Goal: Information Seeking & Learning: Learn about a topic

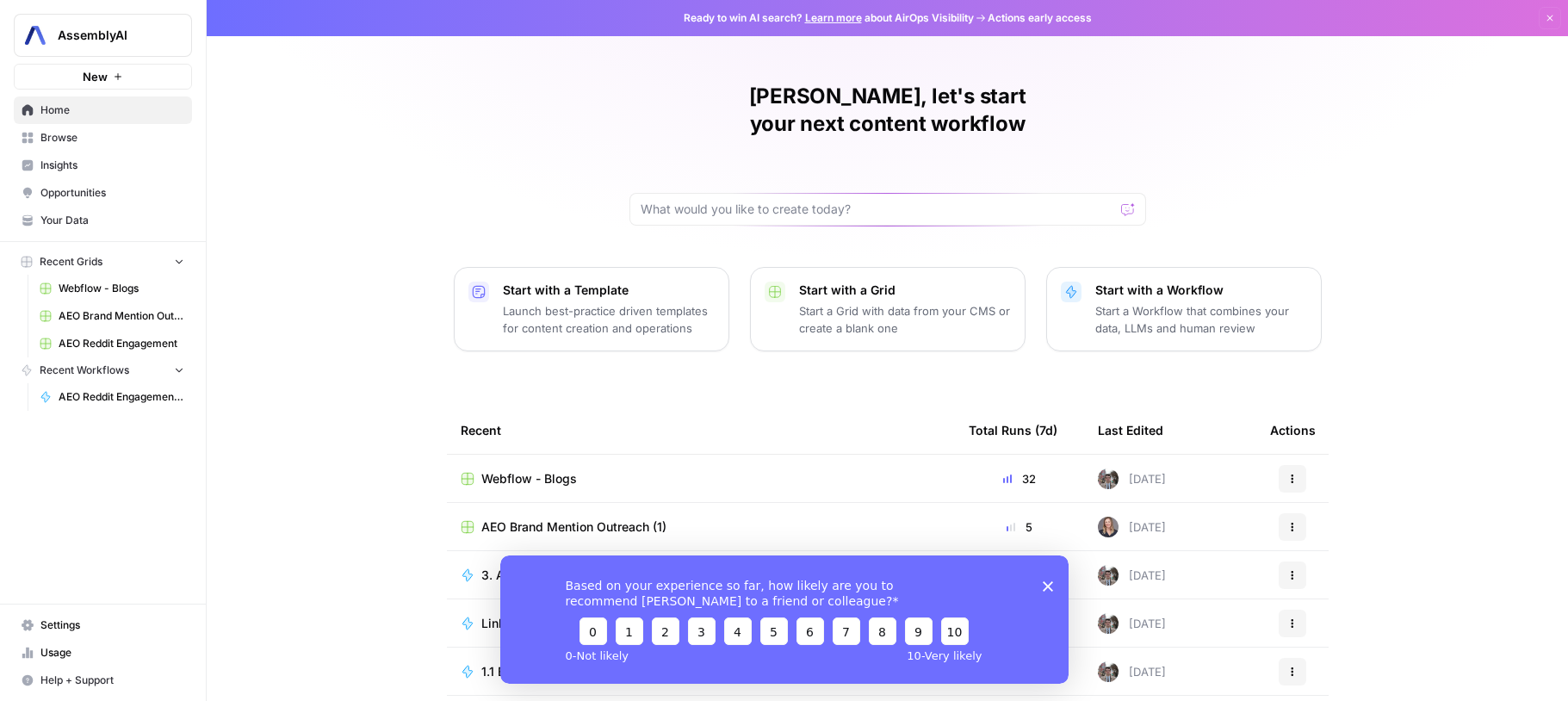
click at [77, 165] on span "Insights" at bounding box center [112, 165] width 143 height 16
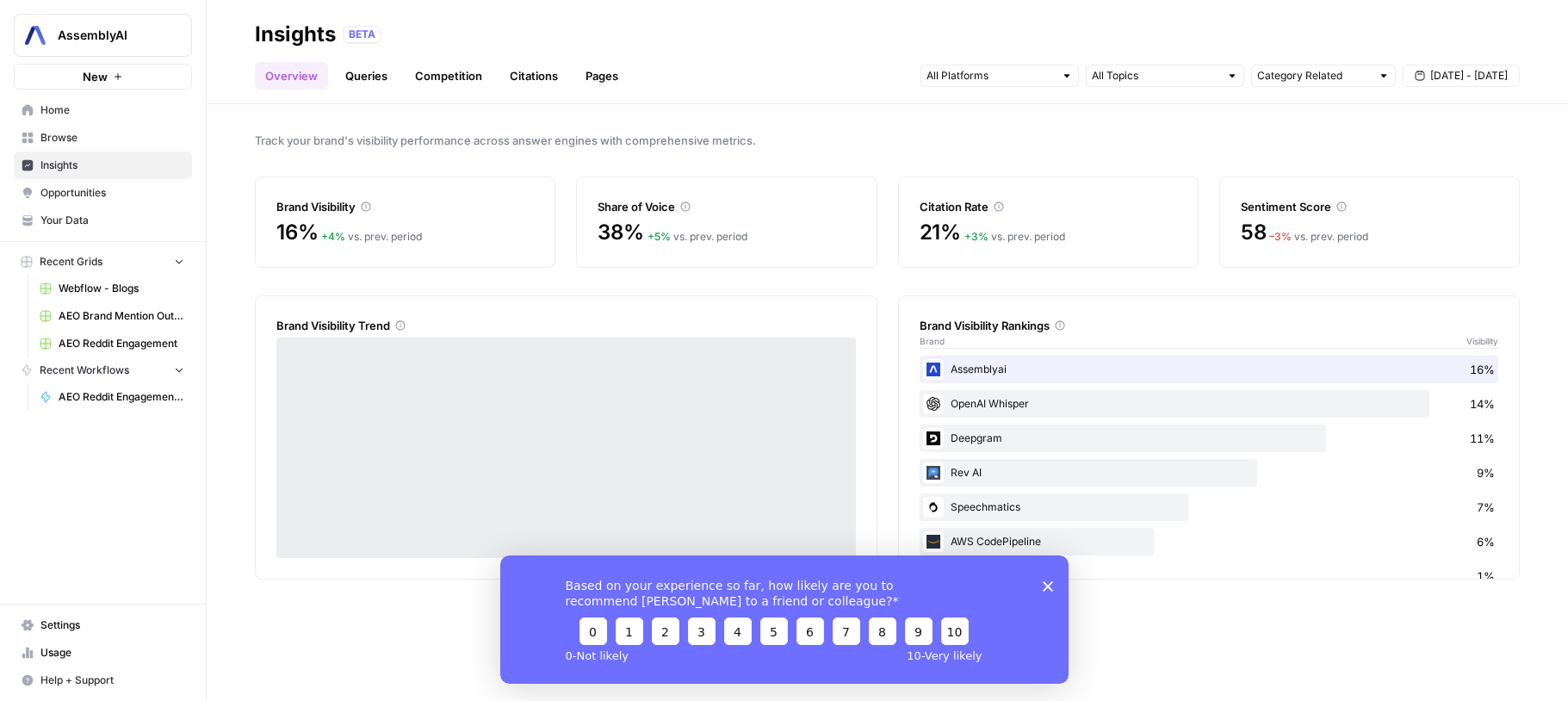
click at [1051, 586] on icon "Close survey" at bounding box center [1047, 585] width 10 height 10
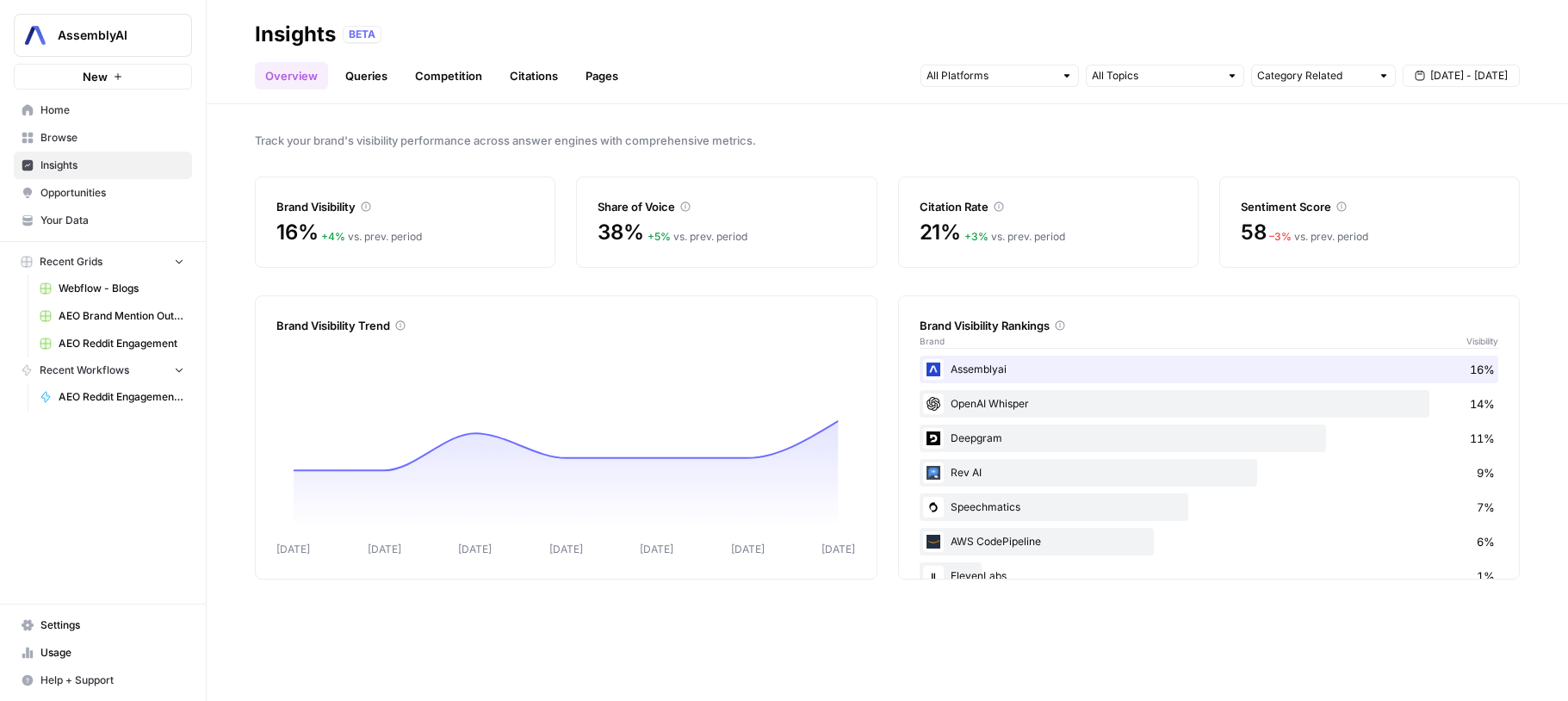
click at [1460, 70] on span "[DATE] - [DATE]" at bounding box center [1469, 76] width 77 height 16
click at [370, 77] on link "Queries" at bounding box center [367, 76] width 63 height 28
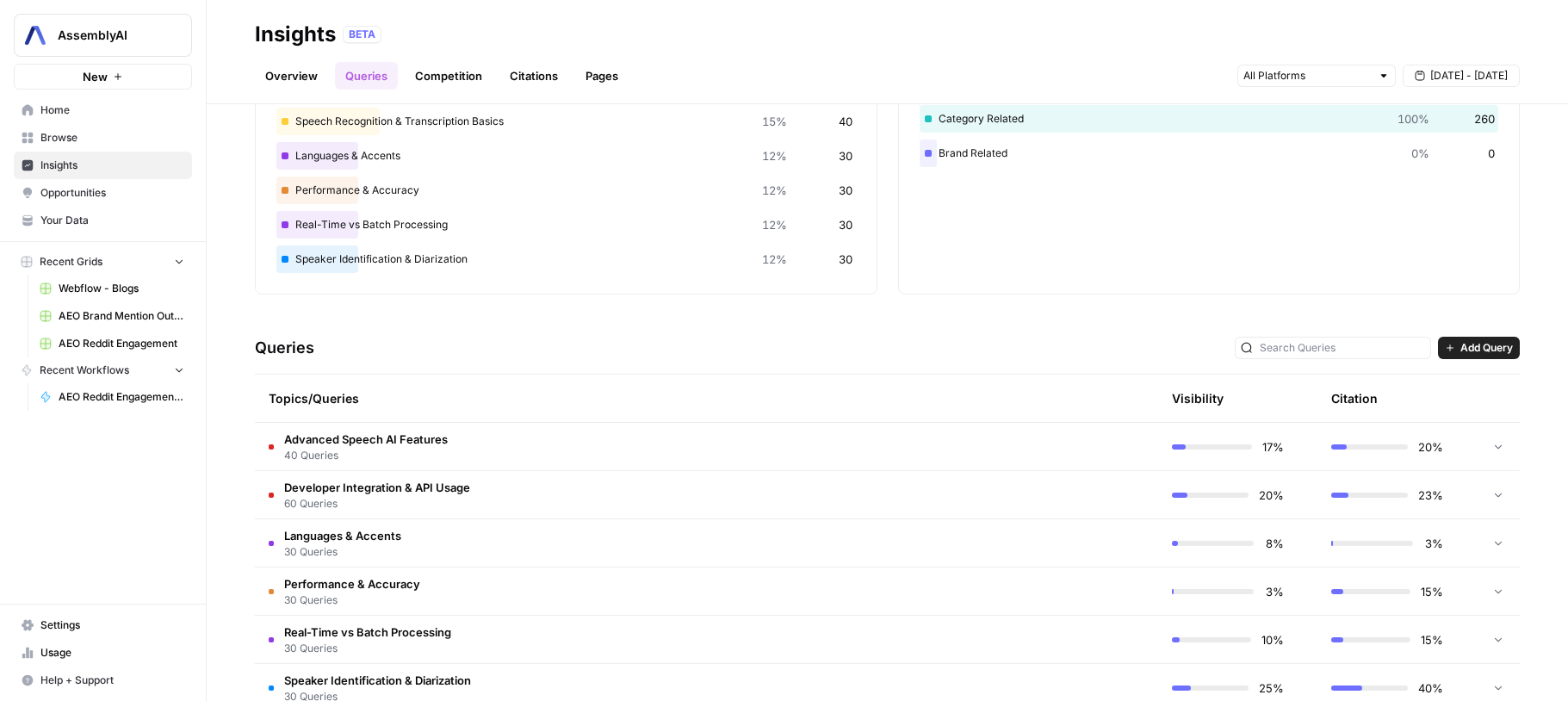
scroll to position [219, 0]
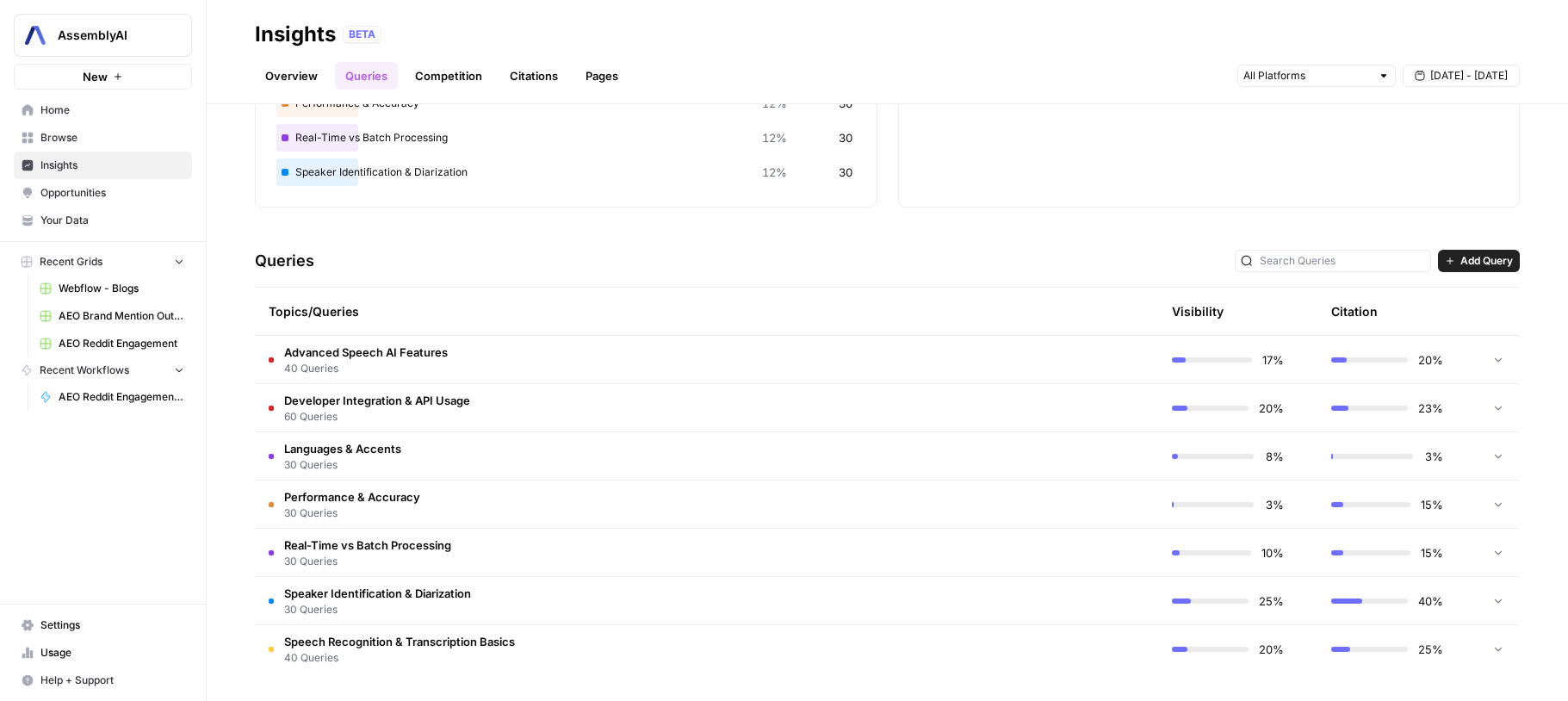
drag, startPoint x: 244, startPoint y: 346, endPoint x: 1512, endPoint y: 641, distance: 1301.9
click at [1512, 641] on div "Explore the topics and queries driving answer engine visibility, with insights …" at bounding box center [887, 402] width 1361 height 597
copy div "Queries Add Query"
click at [1184, 217] on div "Explore the topics and queries driving answer engine visibility, with insights …" at bounding box center [887, 402] width 1361 height 597
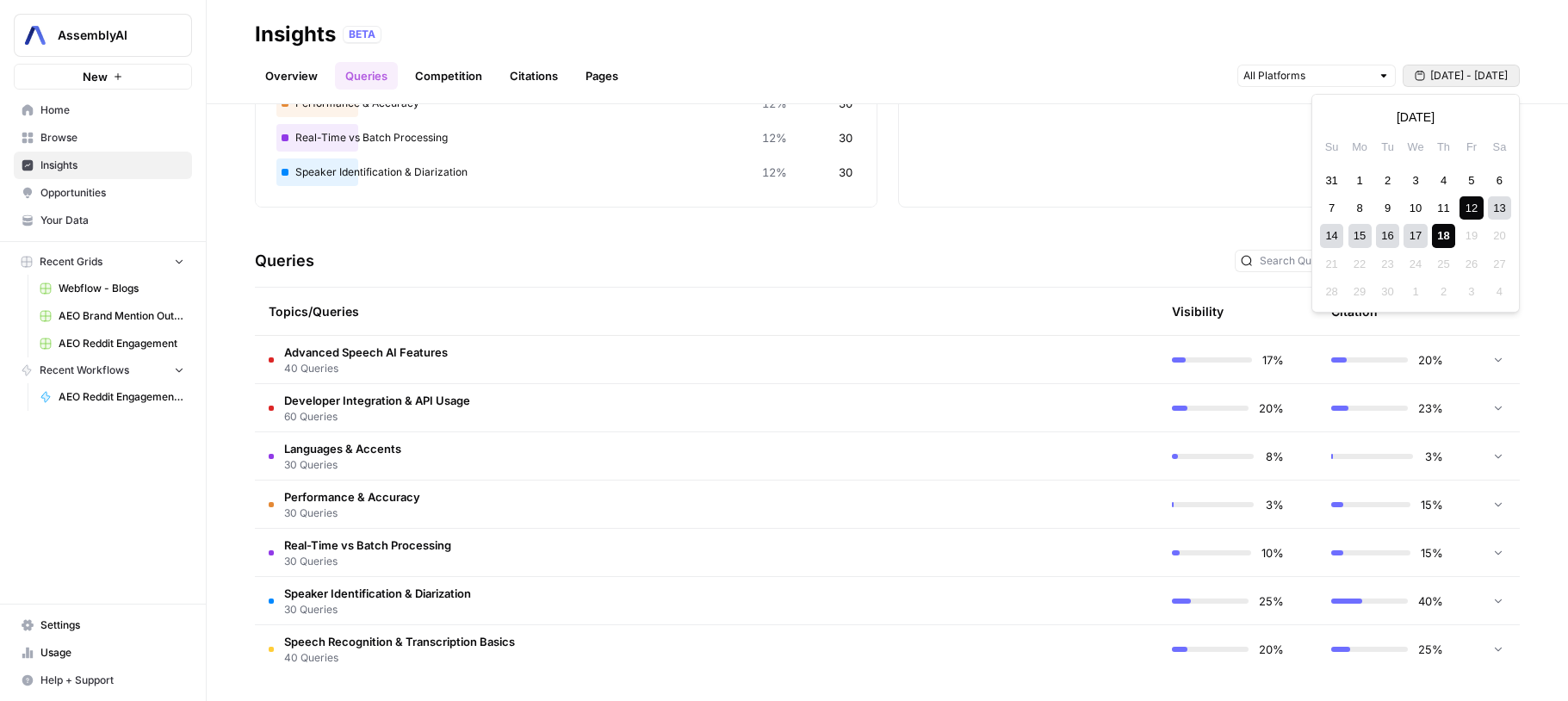
click at [1440, 74] on span "[DATE] - [DATE]" at bounding box center [1469, 76] width 77 height 16
click at [1333, 122] on icon "button" at bounding box center [1335, 117] width 12 height 12
click at [1390, 241] on div "12" at bounding box center [1388, 235] width 24 height 24
click at [1367, 259] on div "18" at bounding box center [1360, 264] width 24 height 24
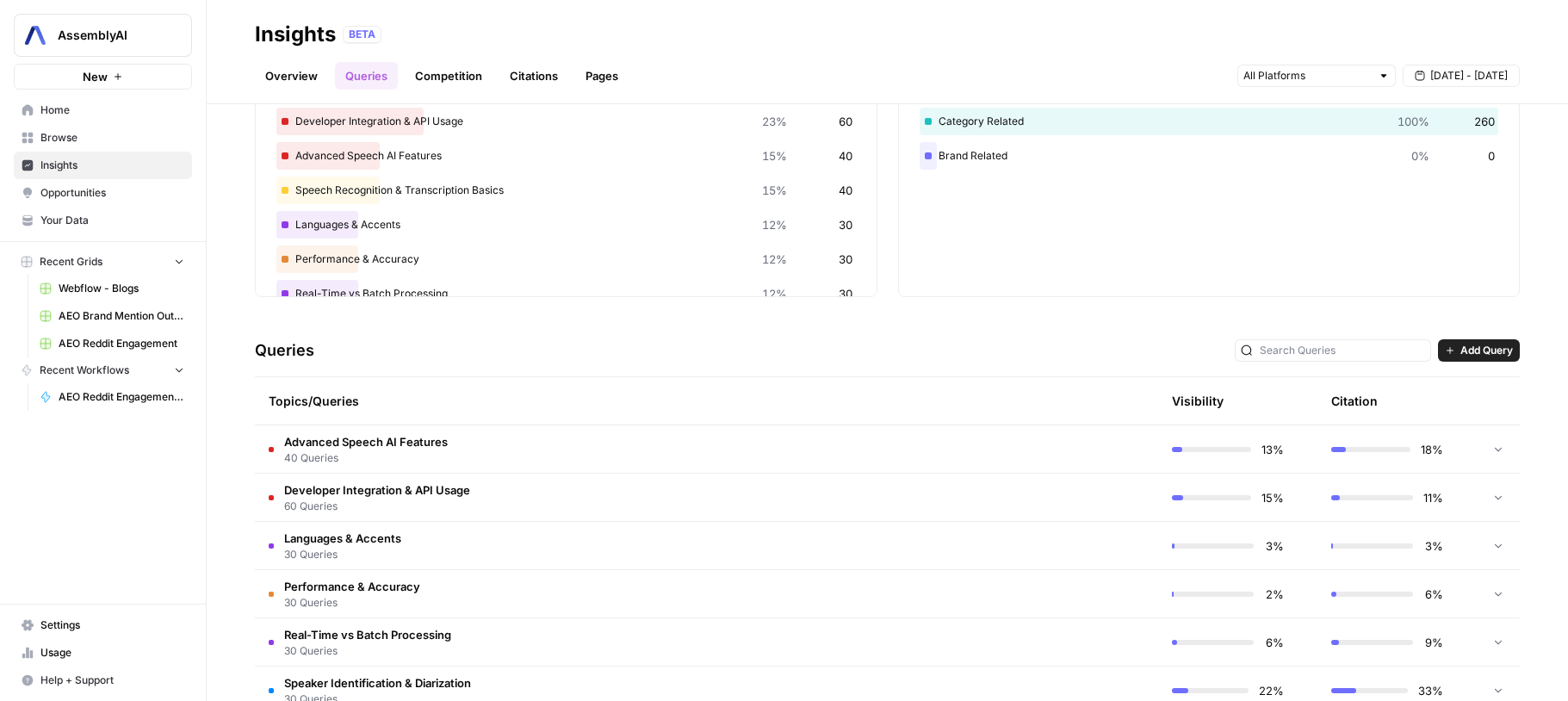
scroll to position [219, 0]
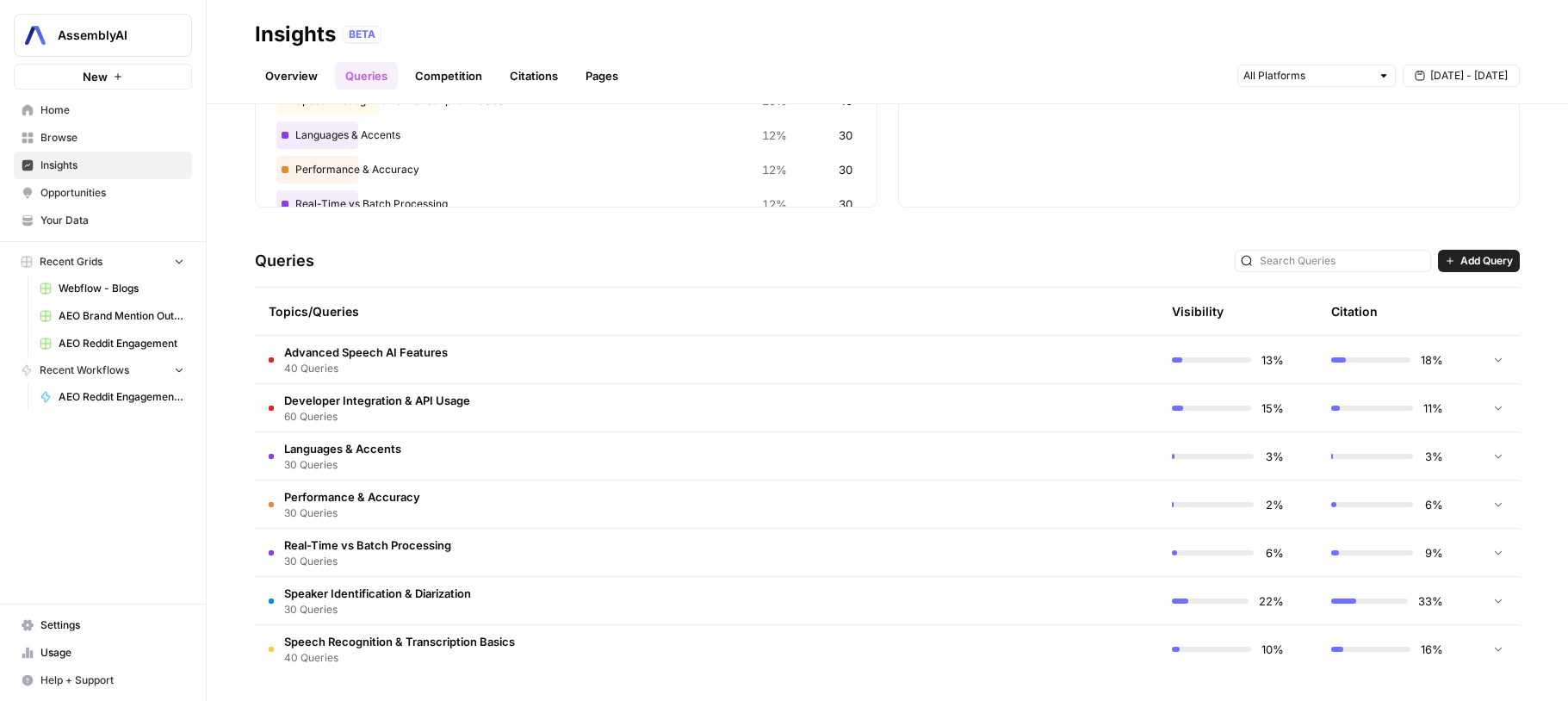
click at [1438, 72] on span "[DATE] - [DATE]" at bounding box center [1469, 76] width 77 height 16
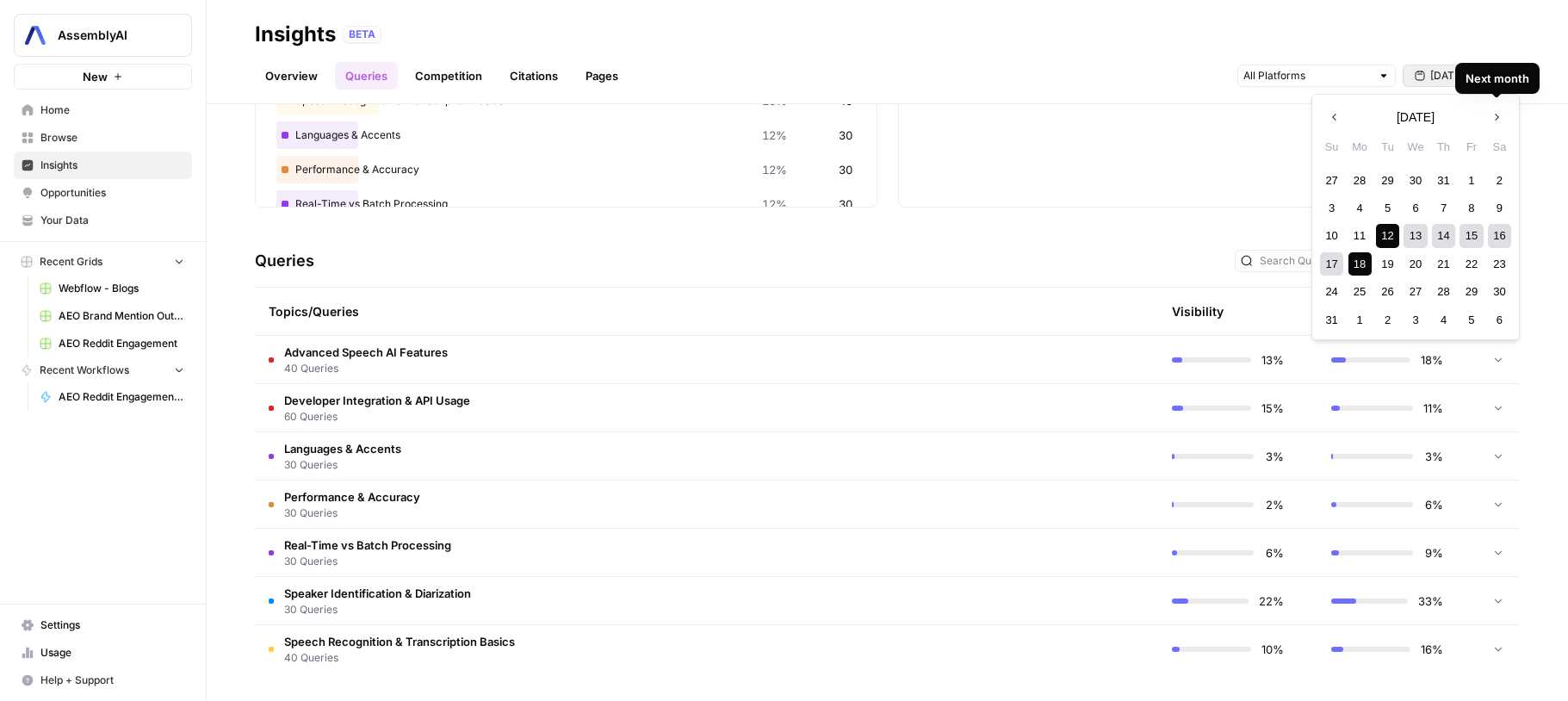
click at [1501, 124] on button "Next month" at bounding box center [1496, 117] width 31 height 31
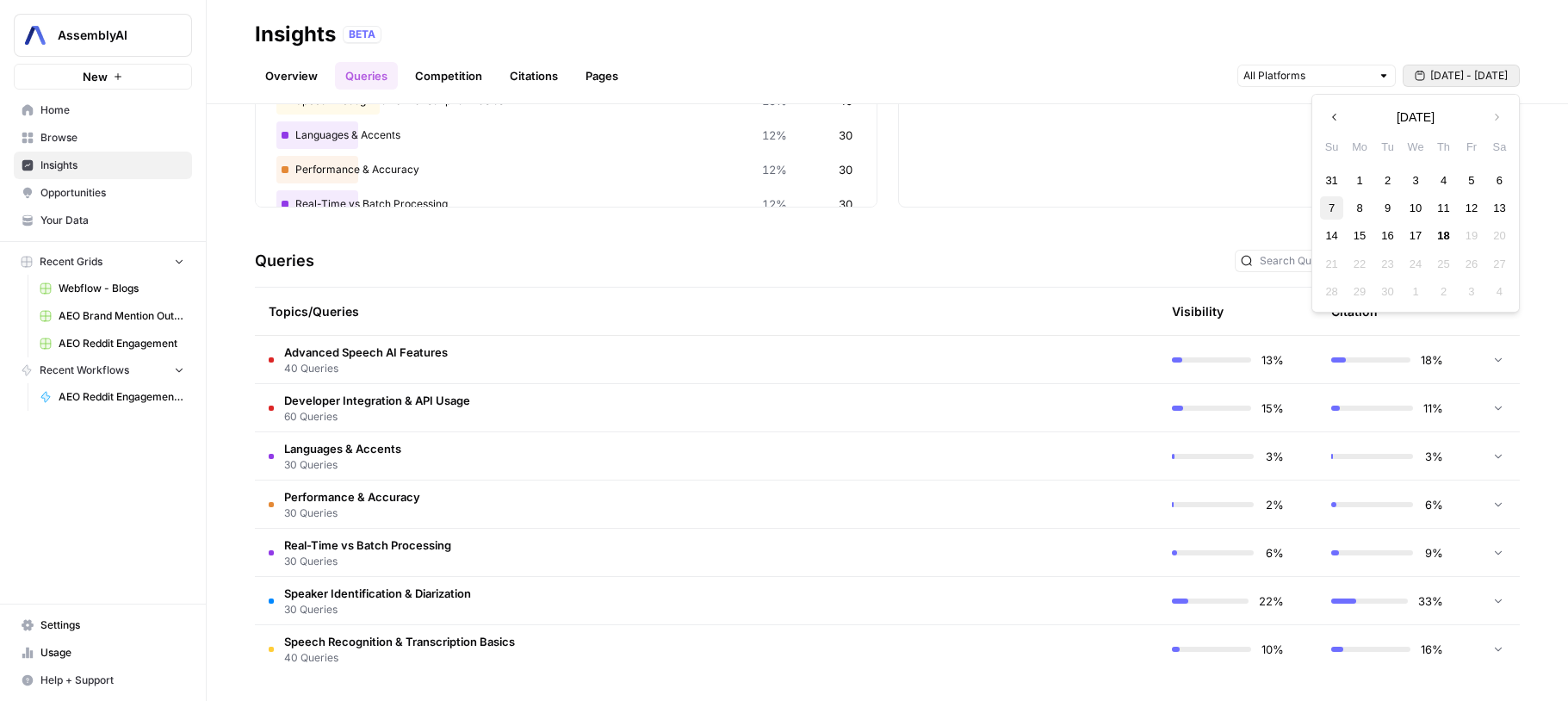
click at [1337, 209] on div "7" at bounding box center [1332, 209] width 24 height 24
click at [1498, 207] on div "13" at bounding box center [1500, 209] width 24 height 24
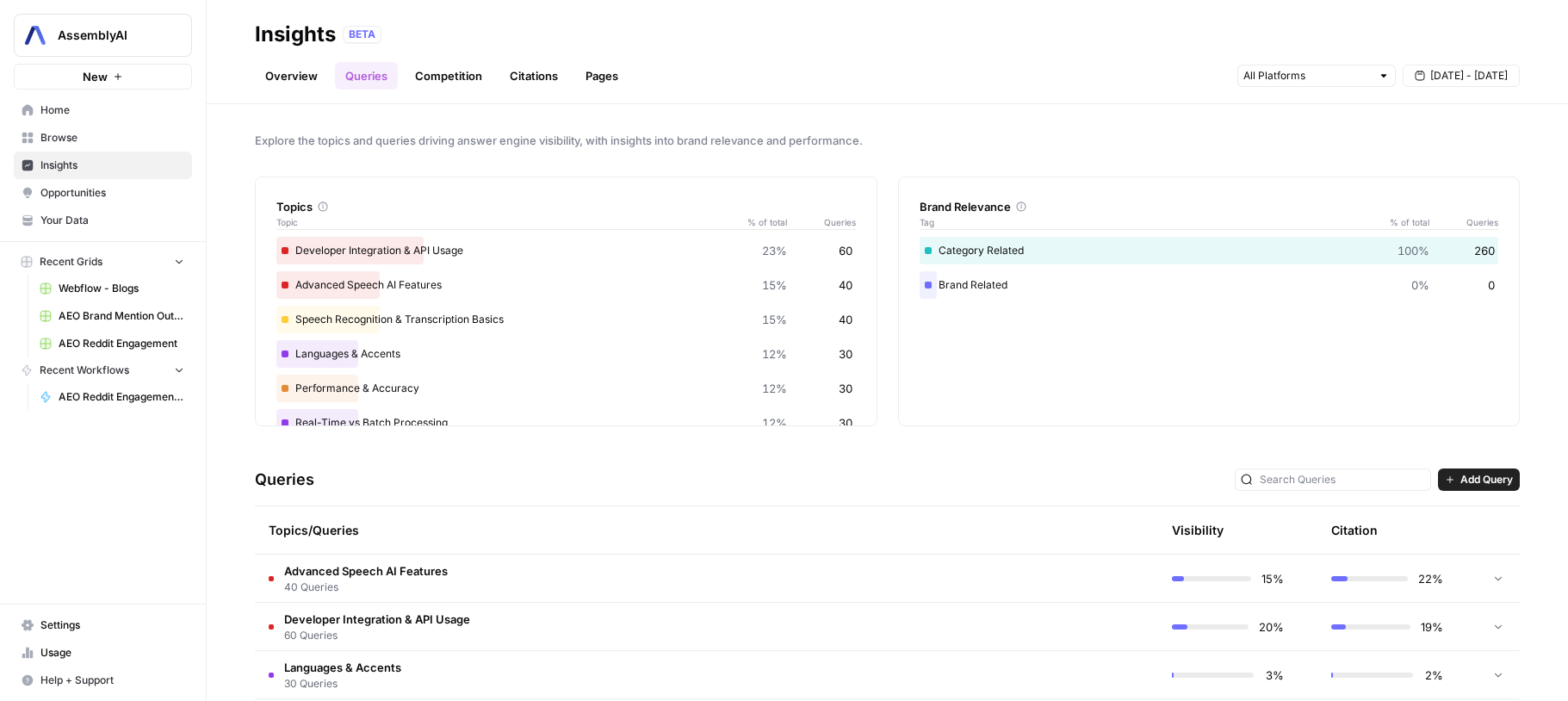
scroll to position [219, 0]
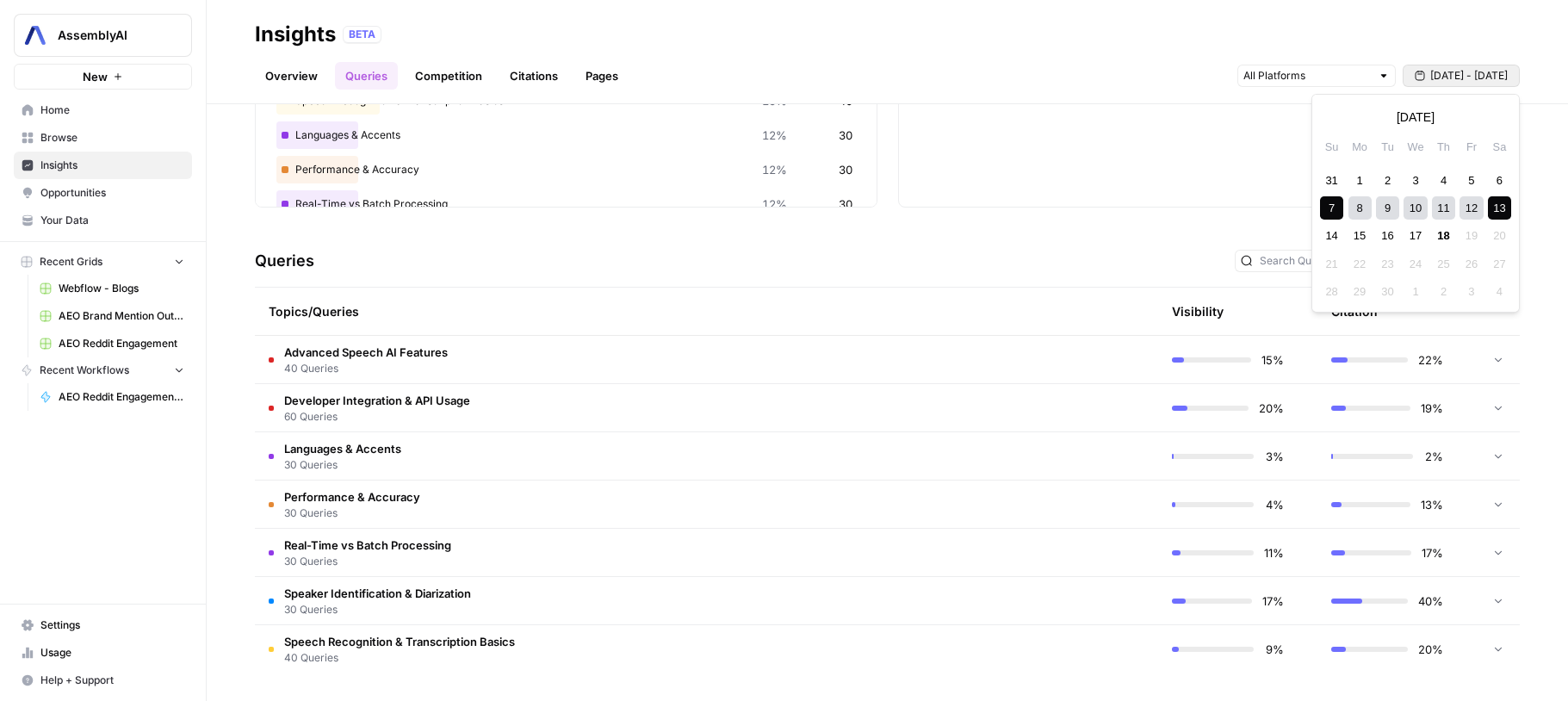
click at [1420, 73] on icon "button" at bounding box center [1420, 75] width 10 height 10
click at [1338, 123] on icon "button" at bounding box center [1335, 117] width 12 height 12
click at [1334, 240] on div "10" at bounding box center [1332, 235] width 24 height 24
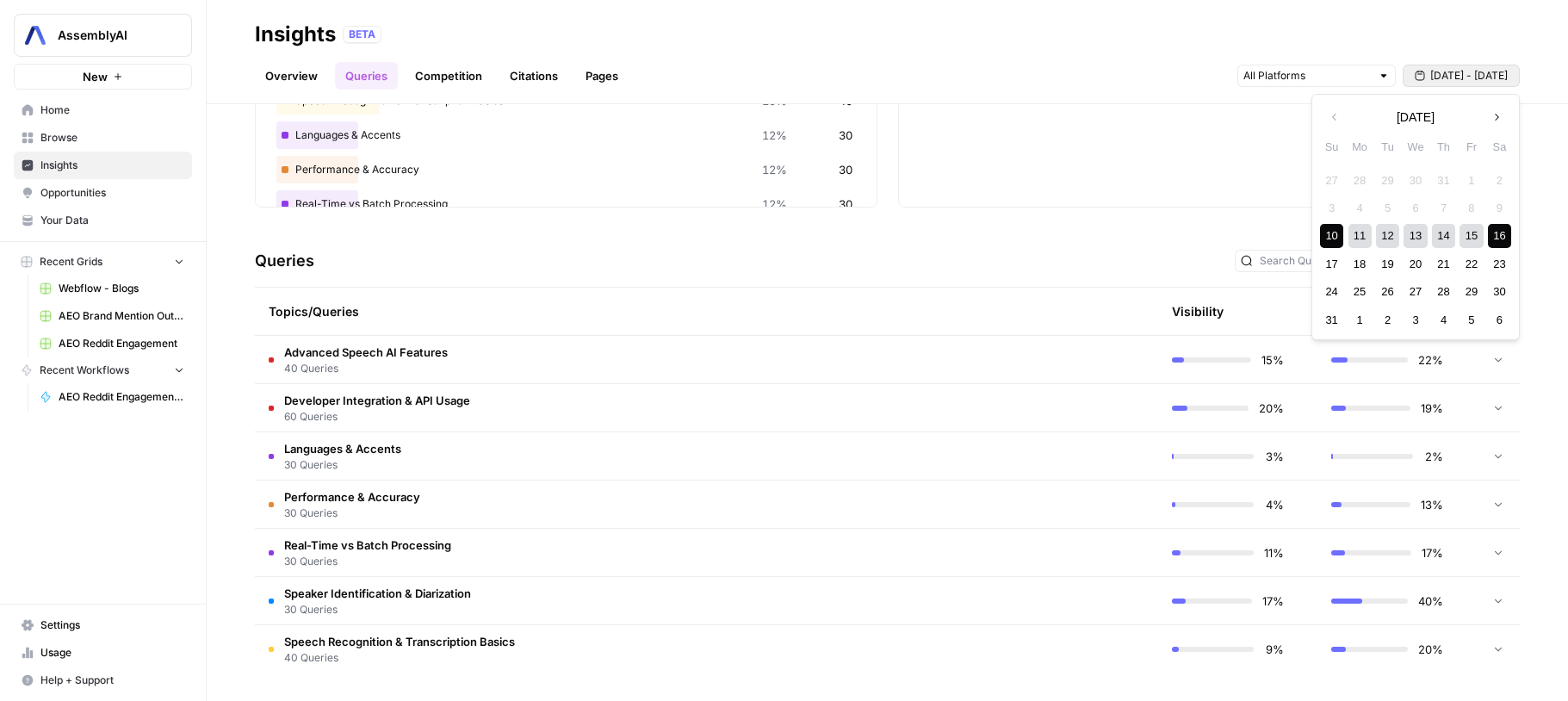
click at [1501, 240] on div "16" at bounding box center [1500, 235] width 24 height 24
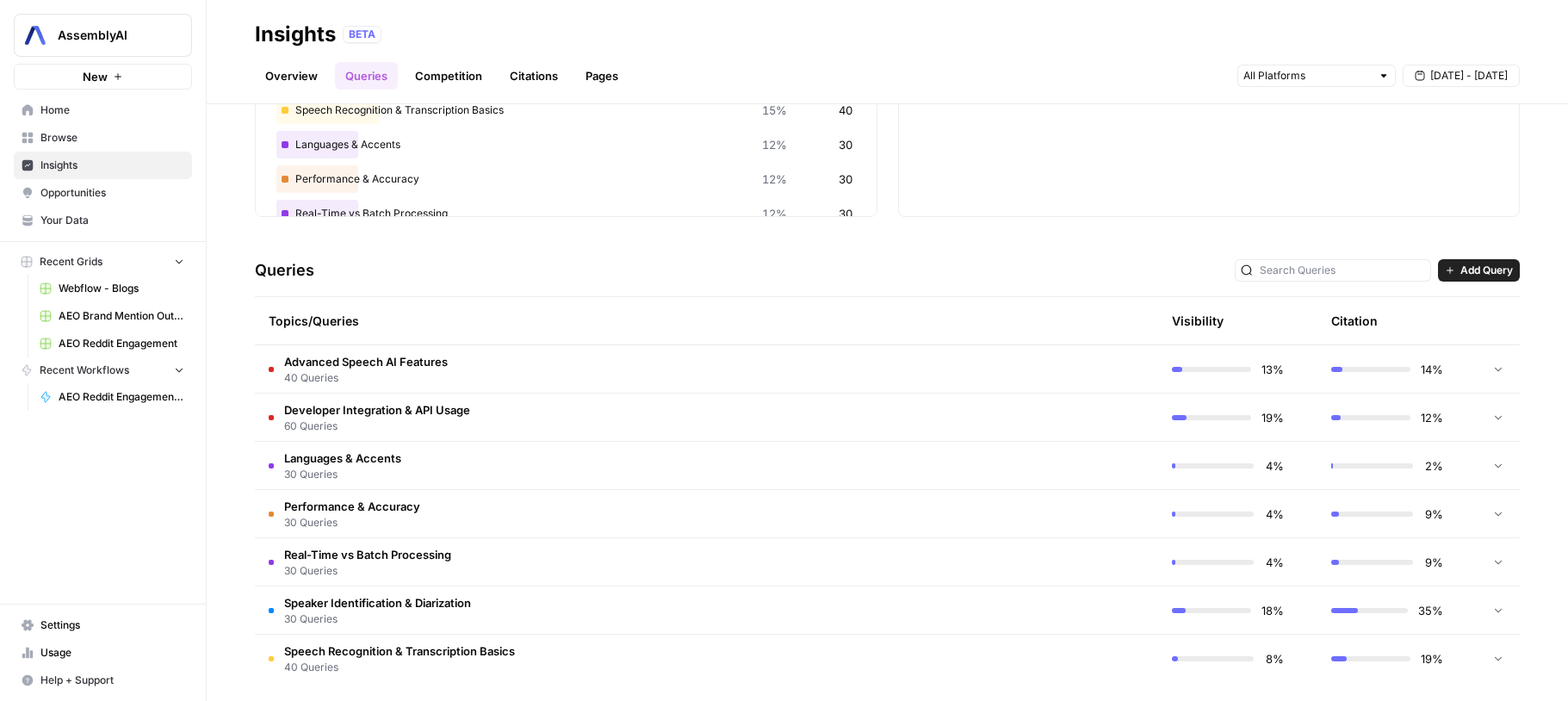
scroll to position [219, 0]
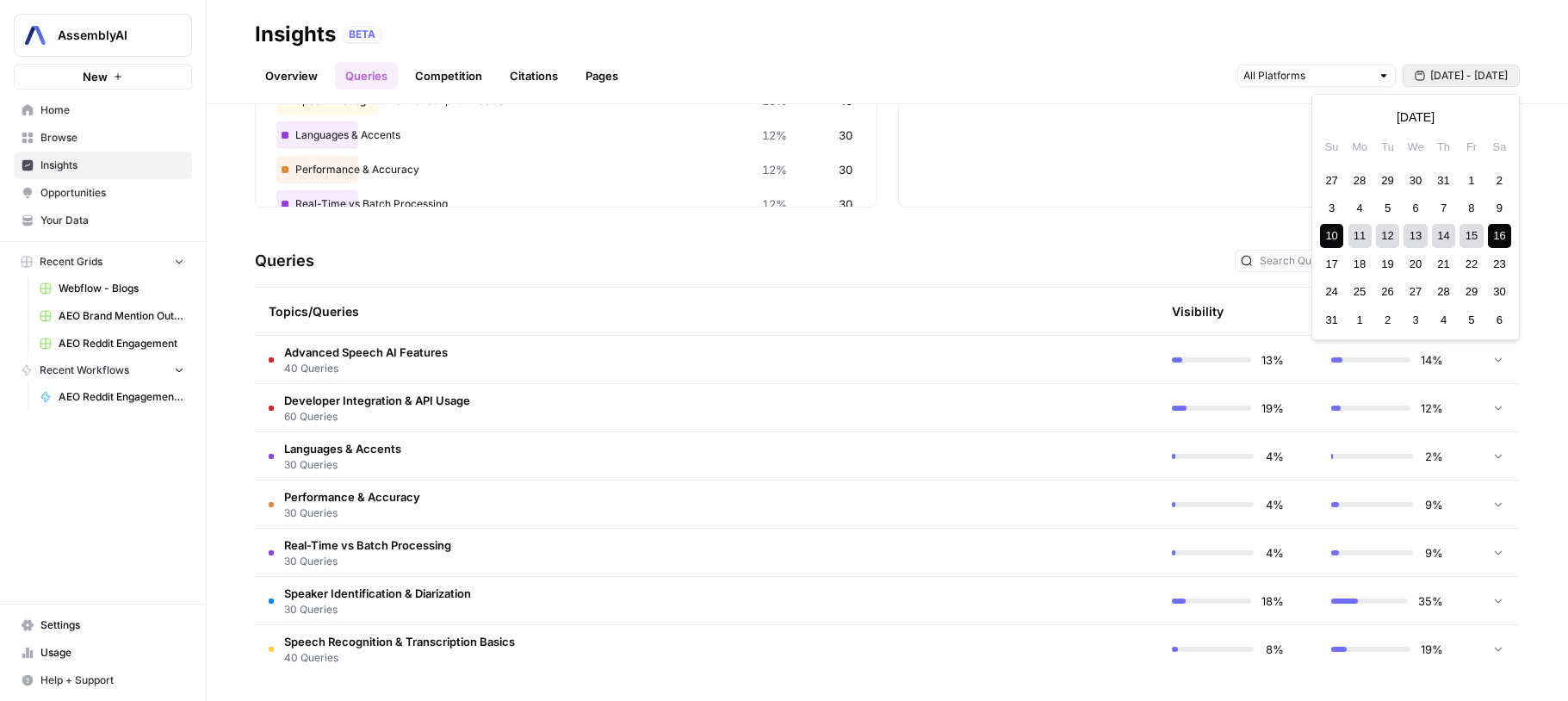
click at [1431, 73] on span "[DATE] - [DATE]" at bounding box center [1469, 76] width 77 height 16
click at [1495, 115] on icon "button" at bounding box center [1497, 117] width 12 height 12
click at [1339, 211] on div "7" at bounding box center [1332, 209] width 24 height 24
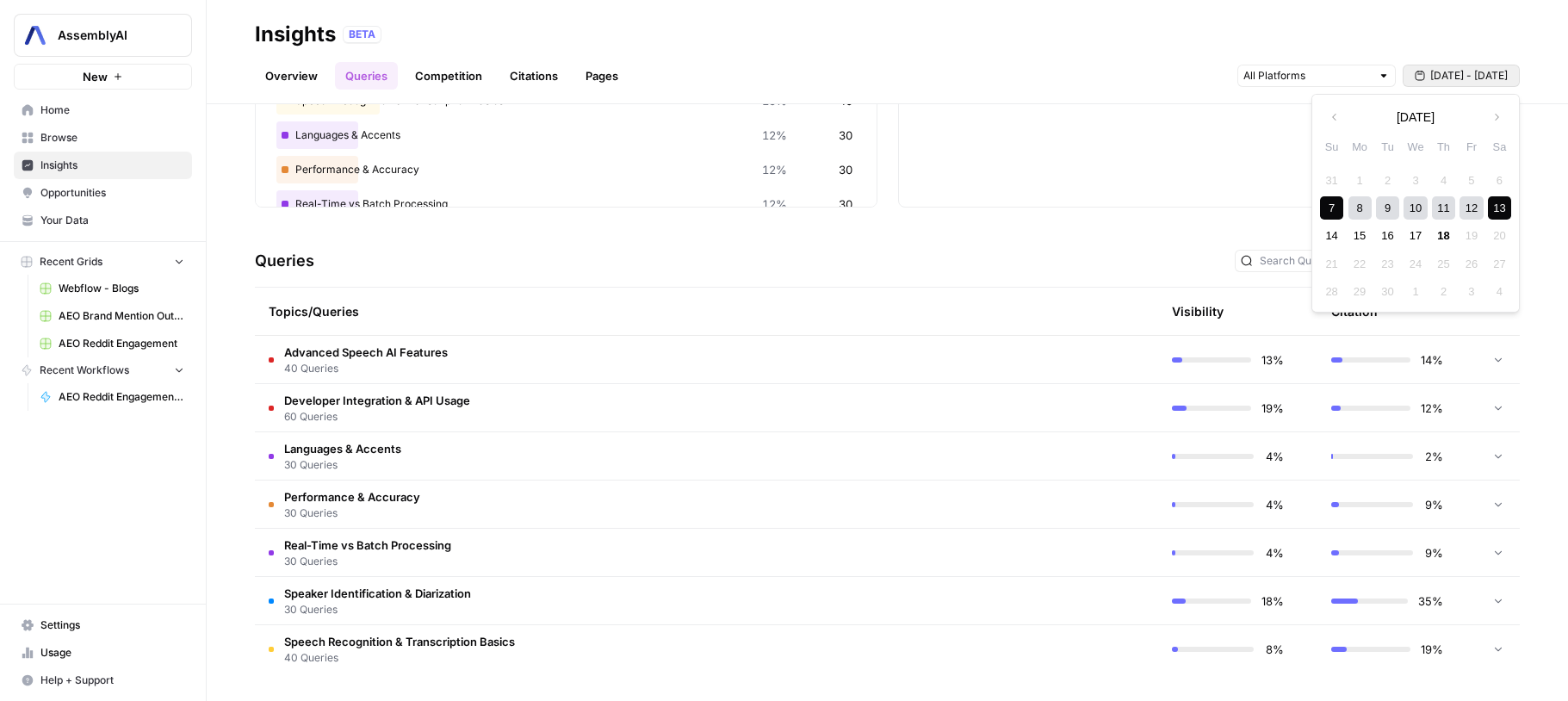
click at [1499, 204] on div "13" at bounding box center [1500, 209] width 24 height 24
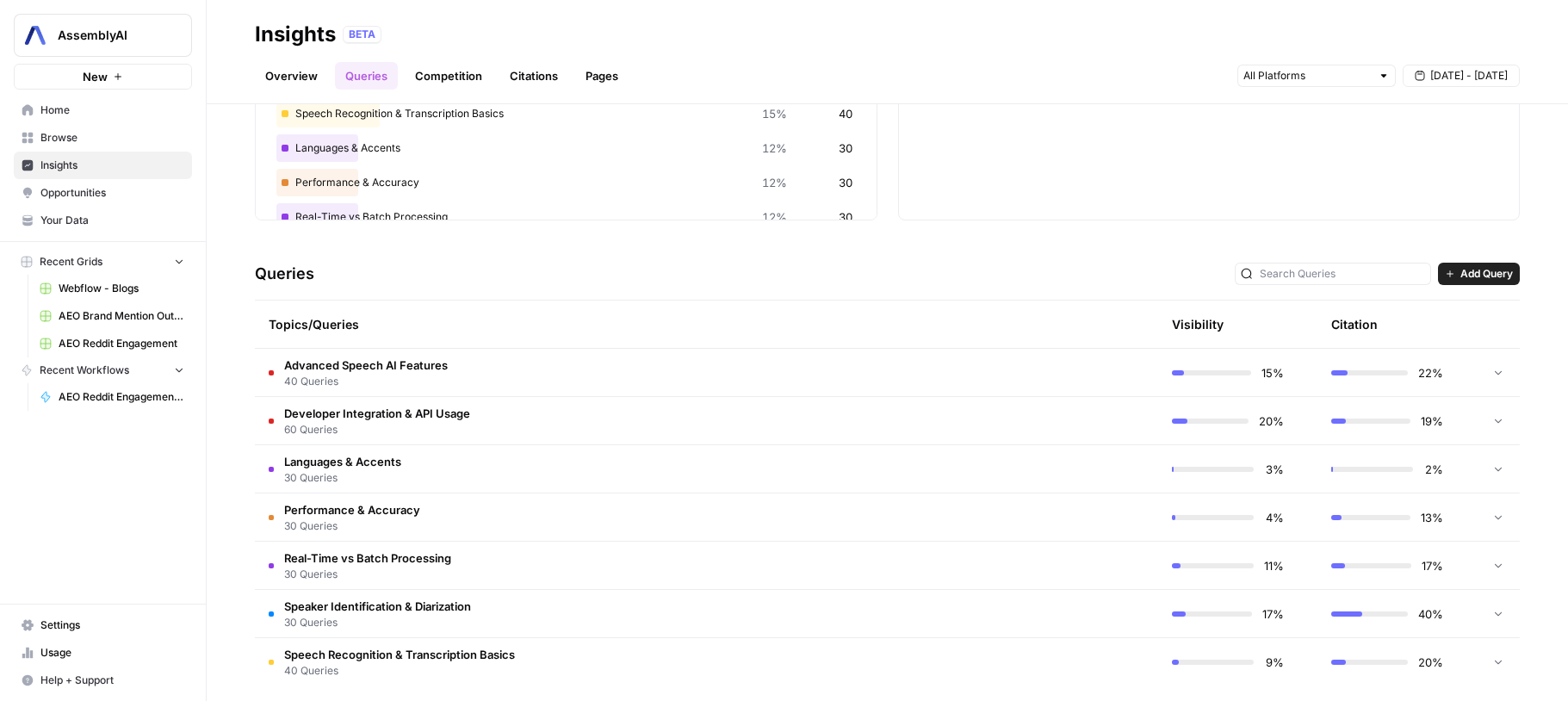
scroll to position [219, 0]
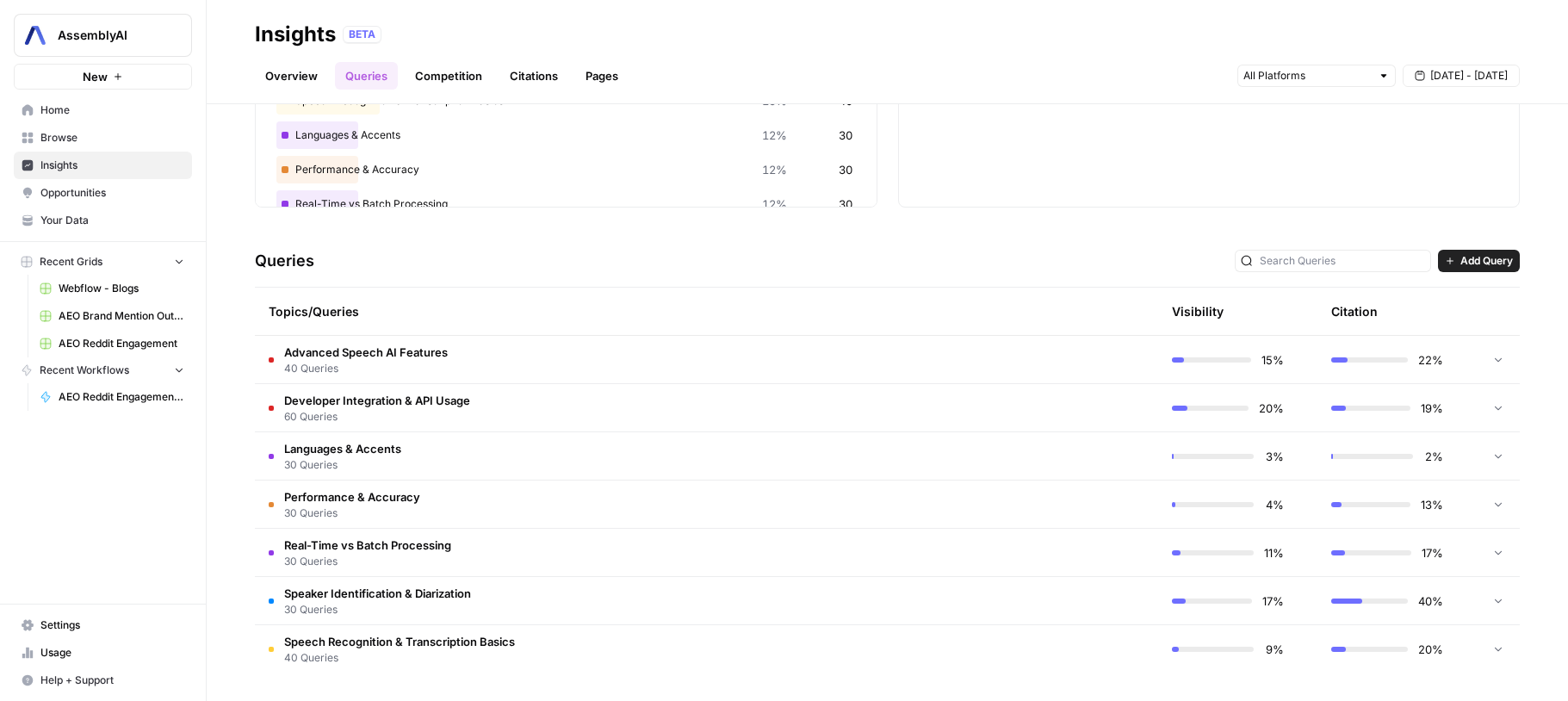
click at [1445, 70] on span "[DATE] - [DATE]" at bounding box center [1469, 76] width 77 height 16
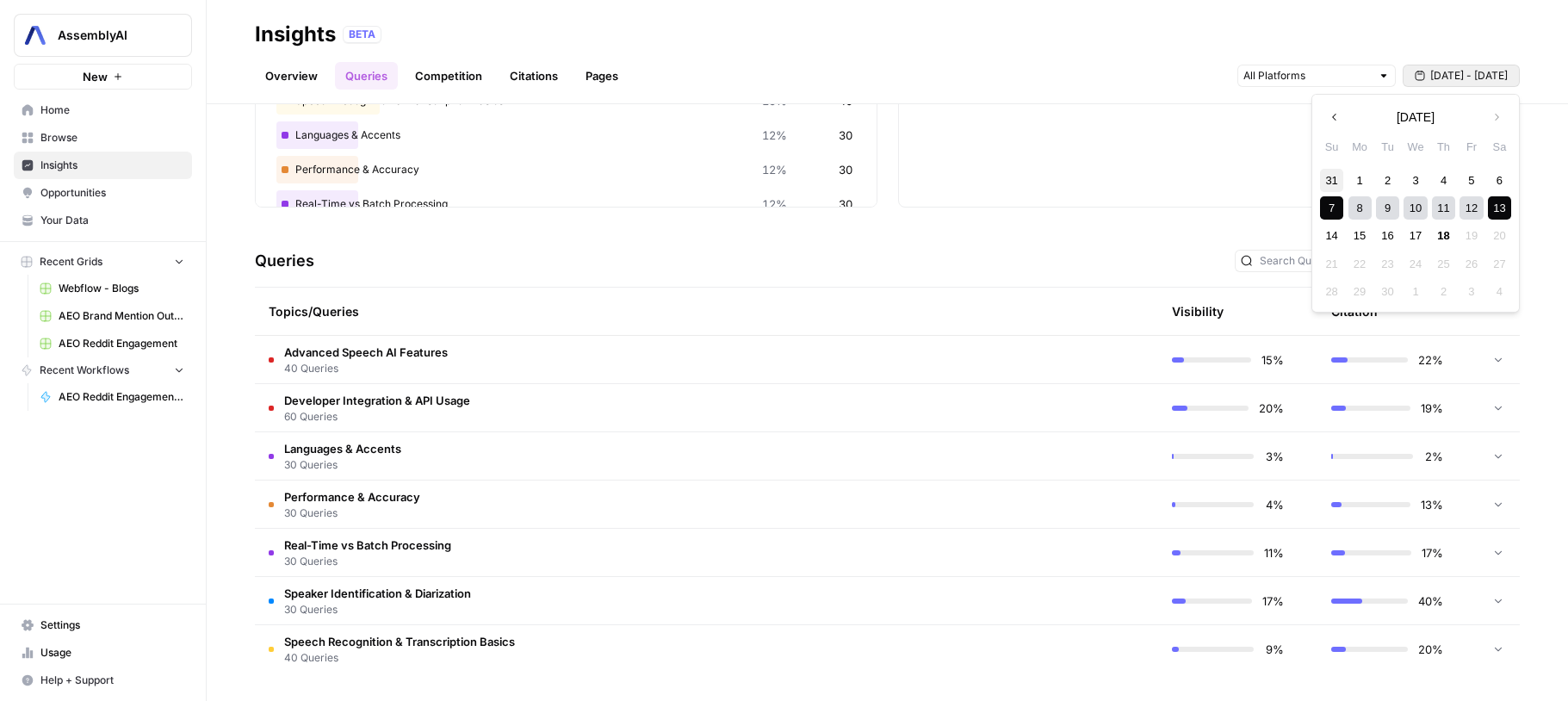
click at [1334, 185] on div "31" at bounding box center [1332, 181] width 24 height 24
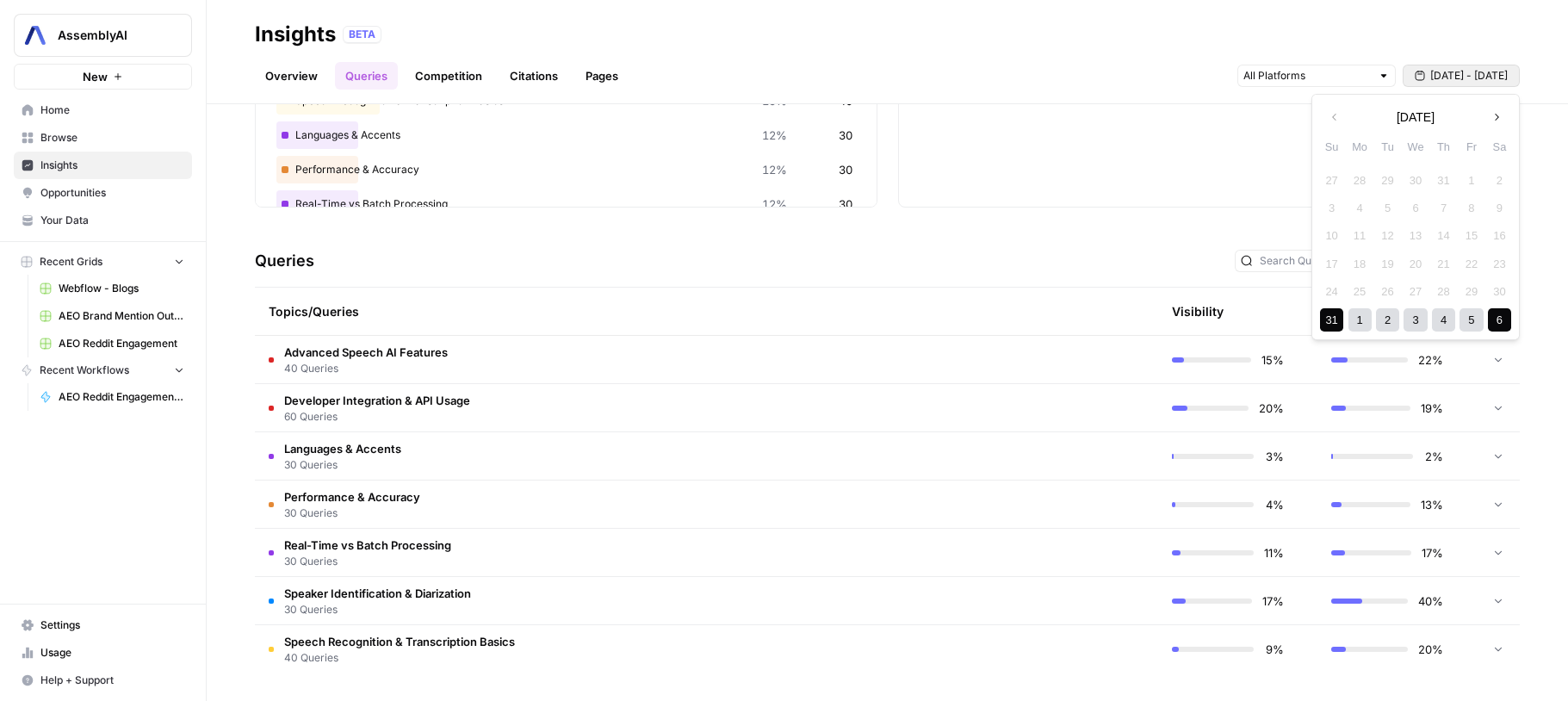
click at [1498, 322] on div "6" at bounding box center [1500, 320] width 24 height 24
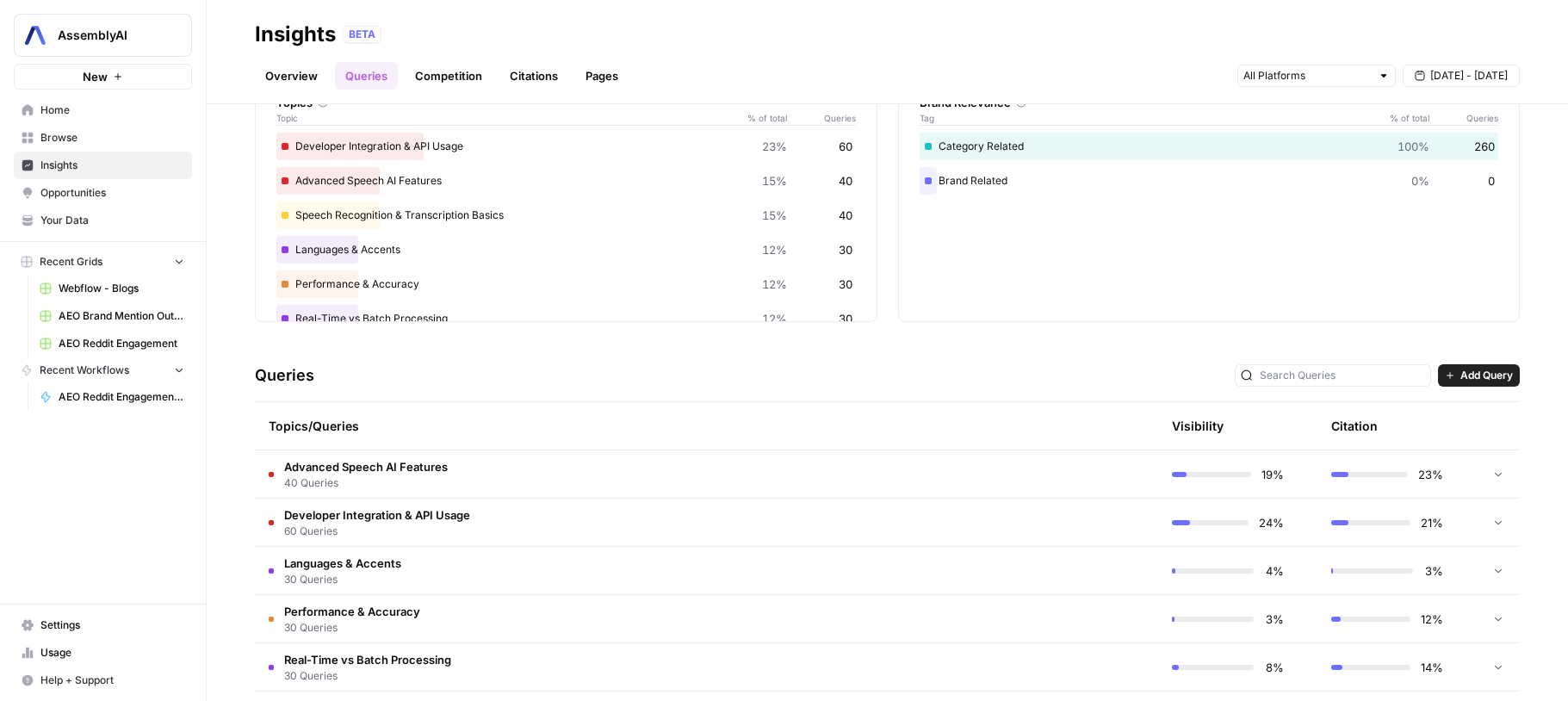
scroll to position [164, 0]
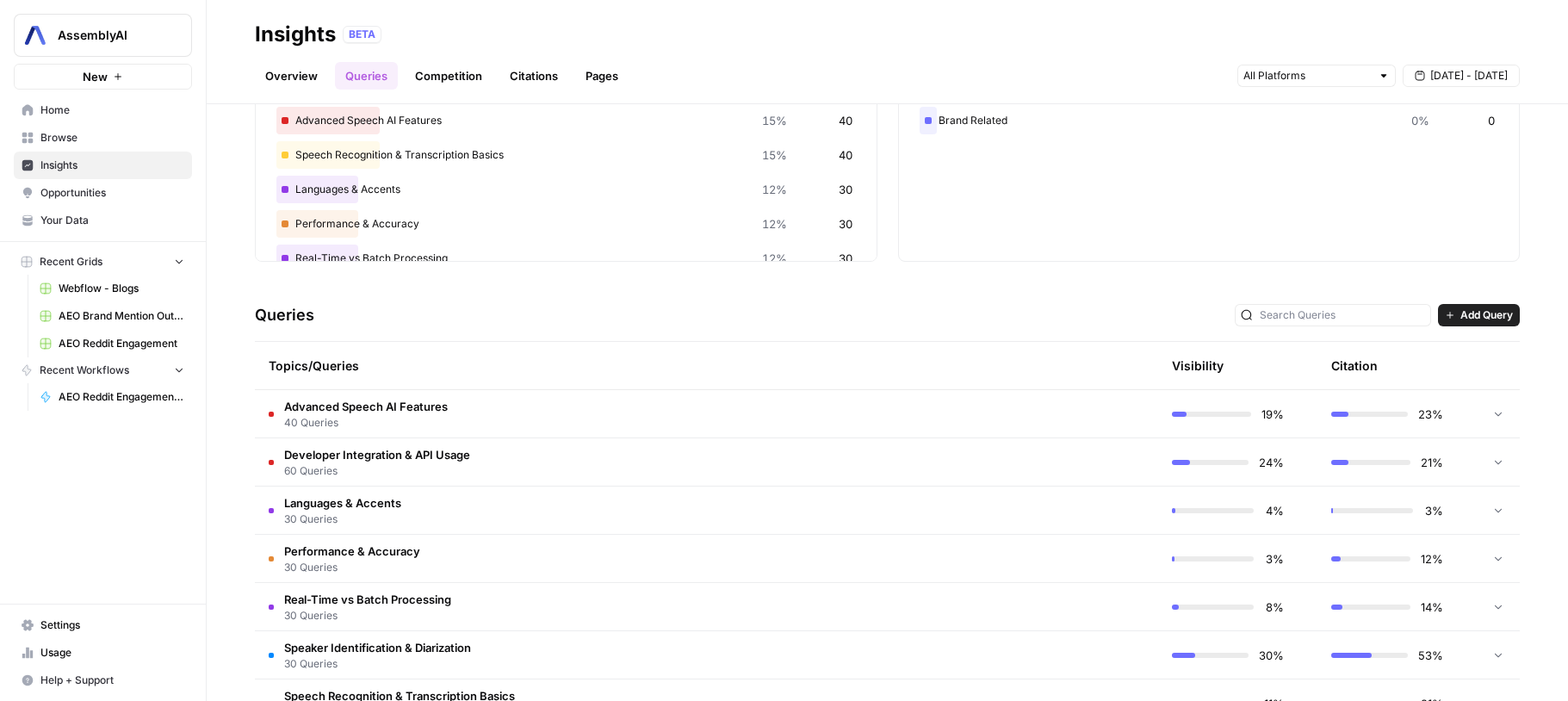
click at [1438, 70] on span "[DATE] - [DATE]" at bounding box center [1469, 76] width 77 height 16
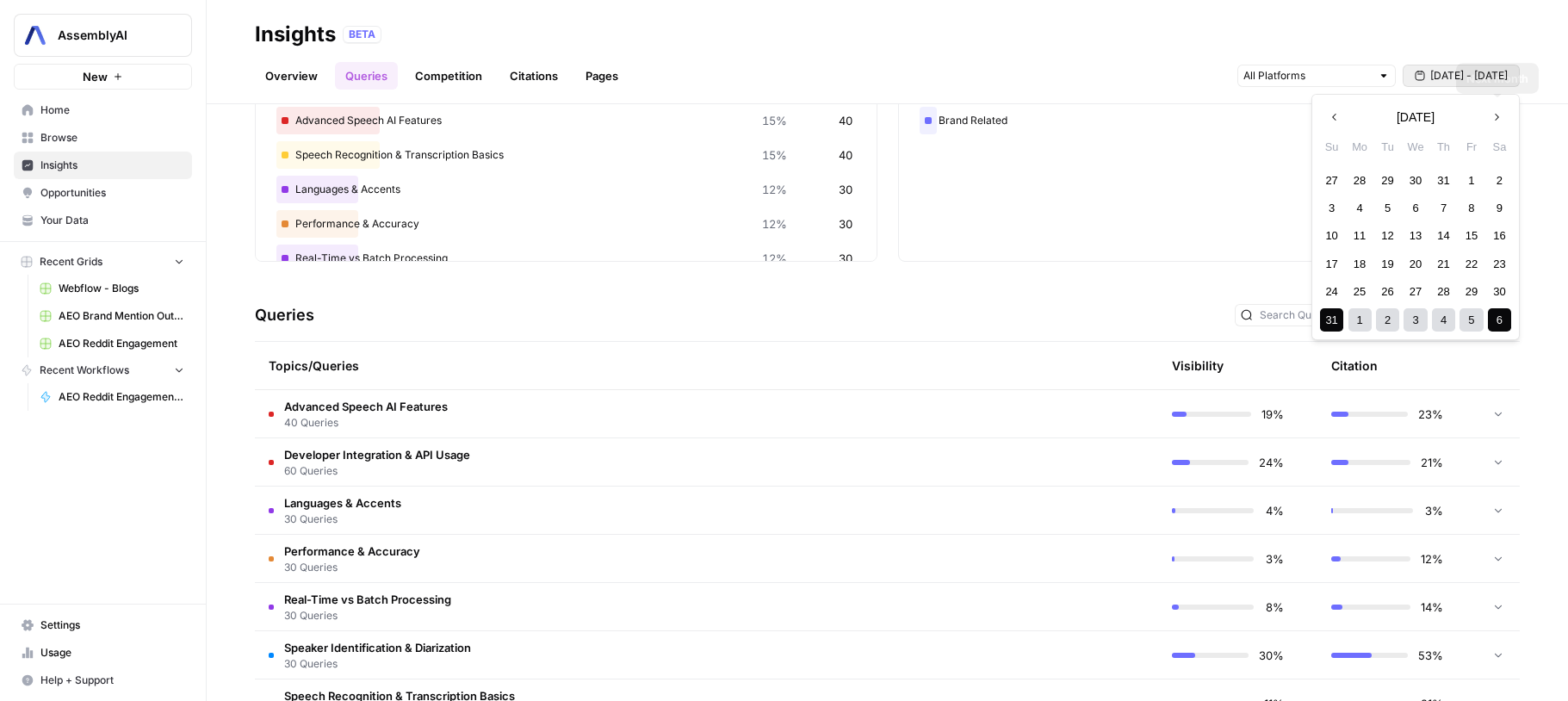
click at [1503, 105] on button "Next month" at bounding box center [1496, 117] width 31 height 31
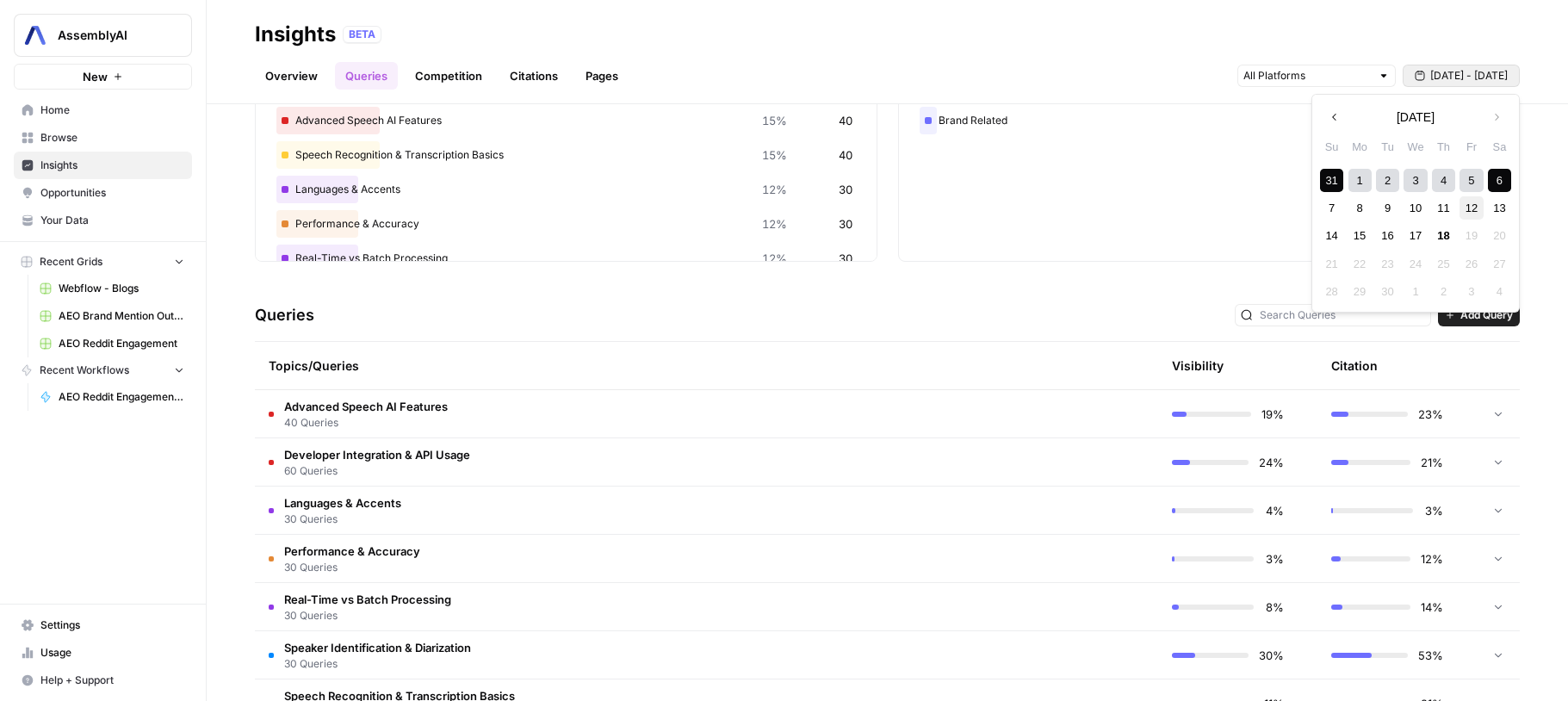
click at [1472, 199] on div "12" at bounding box center [1471, 209] width 24 height 24
click at [1441, 234] on div "18" at bounding box center [1443, 235] width 24 height 24
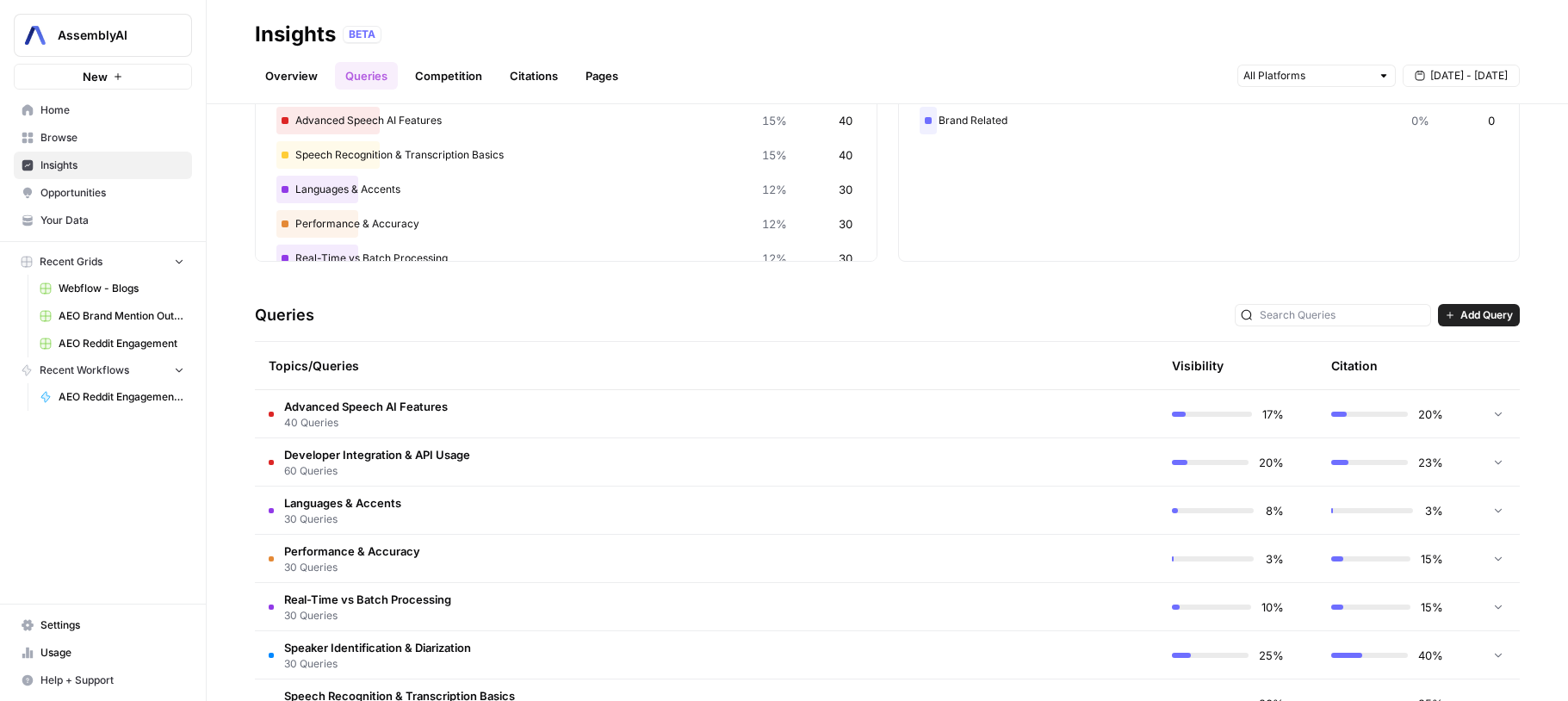
click at [1503, 514] on icon at bounding box center [1498, 510] width 12 height 12
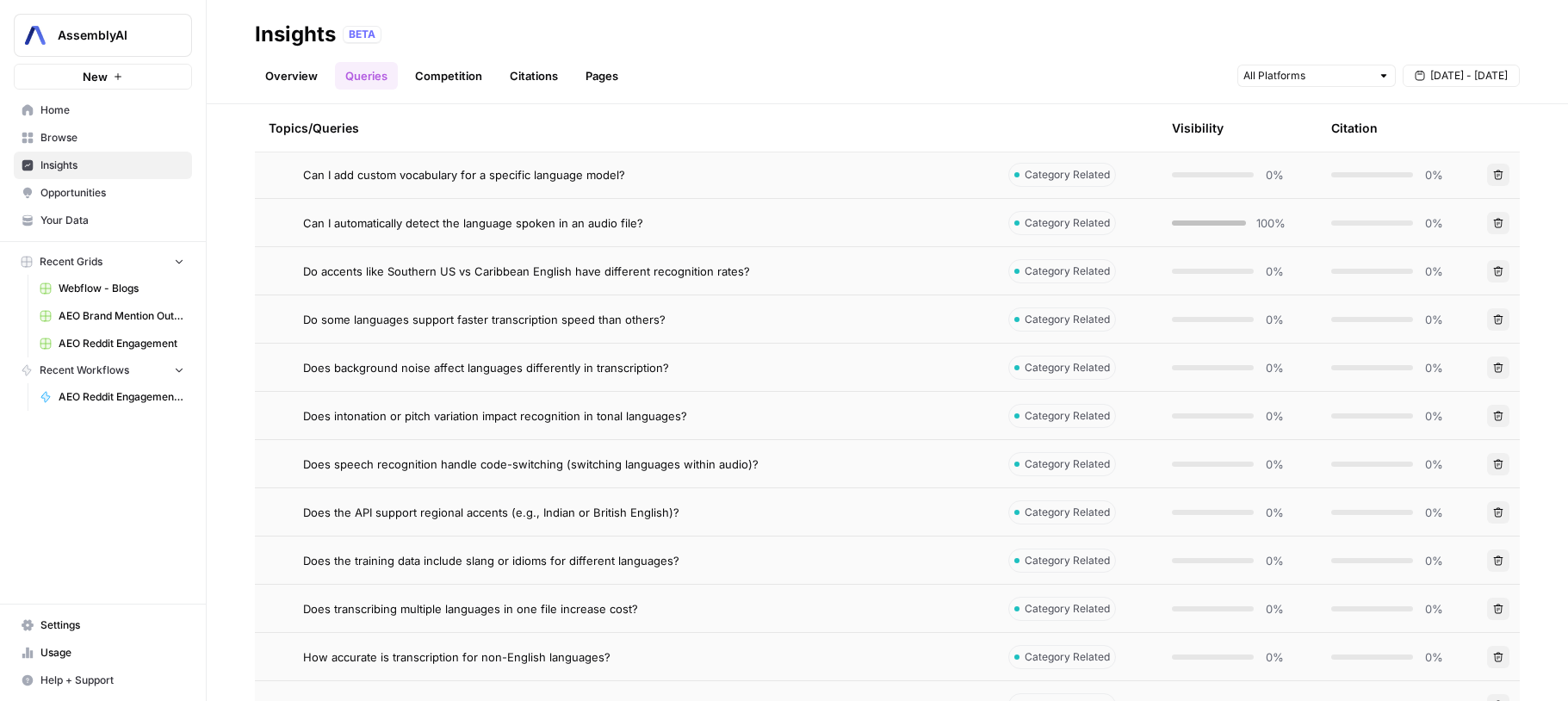
scroll to position [696, 0]
click at [573, 222] on span "Can I automatically detect the language spoken in an audio file?" at bounding box center [474, 219] width 340 height 17
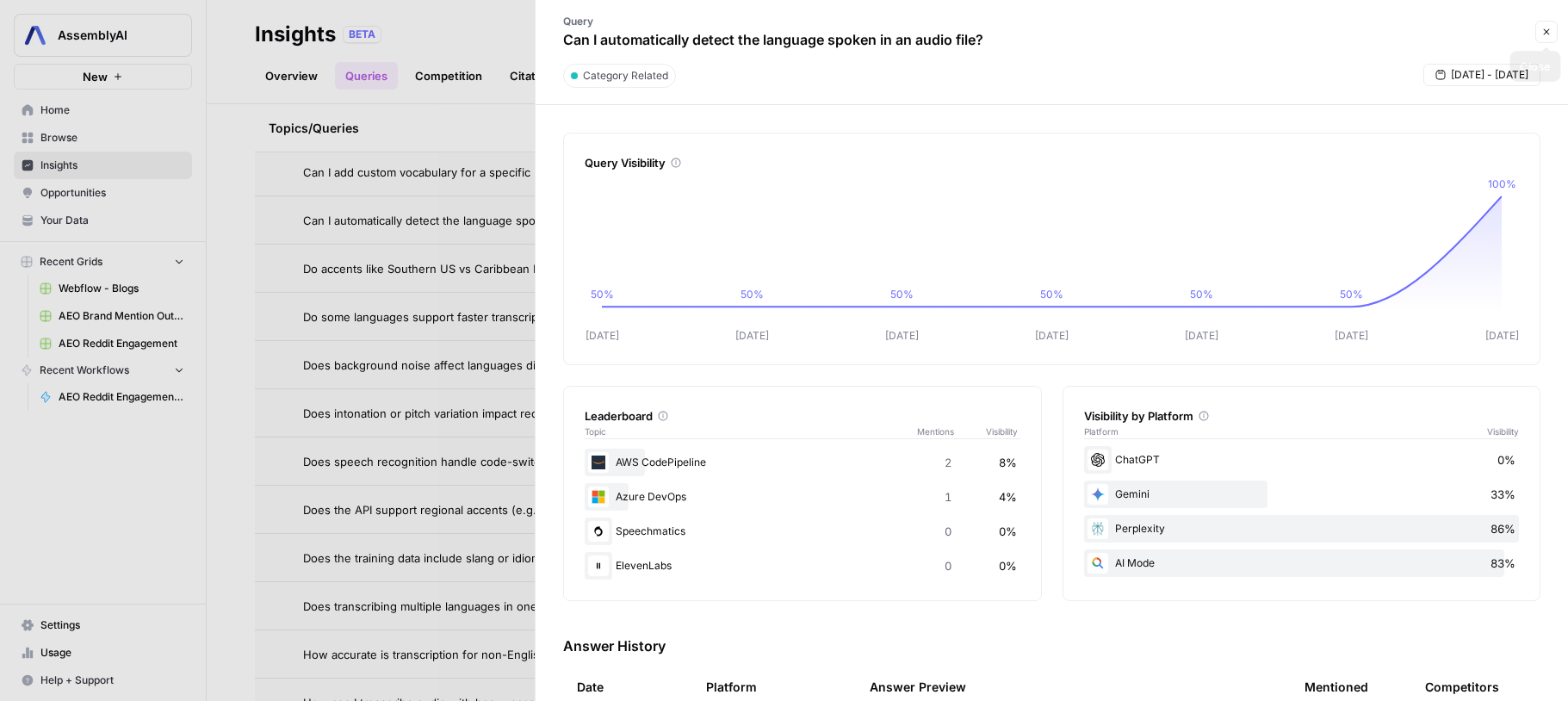
click at [1543, 30] on icon "button" at bounding box center [1546, 32] width 10 height 10
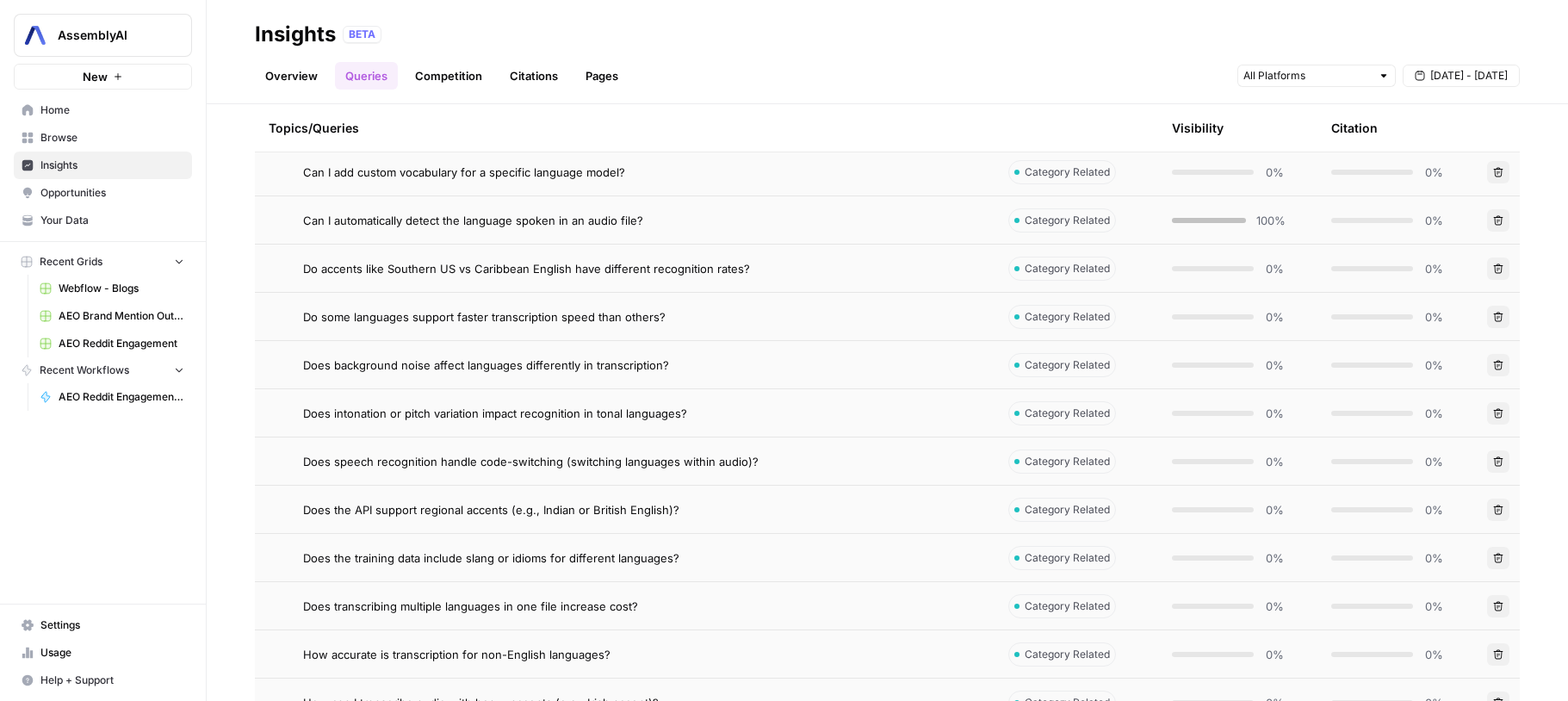
scroll to position [593, 0]
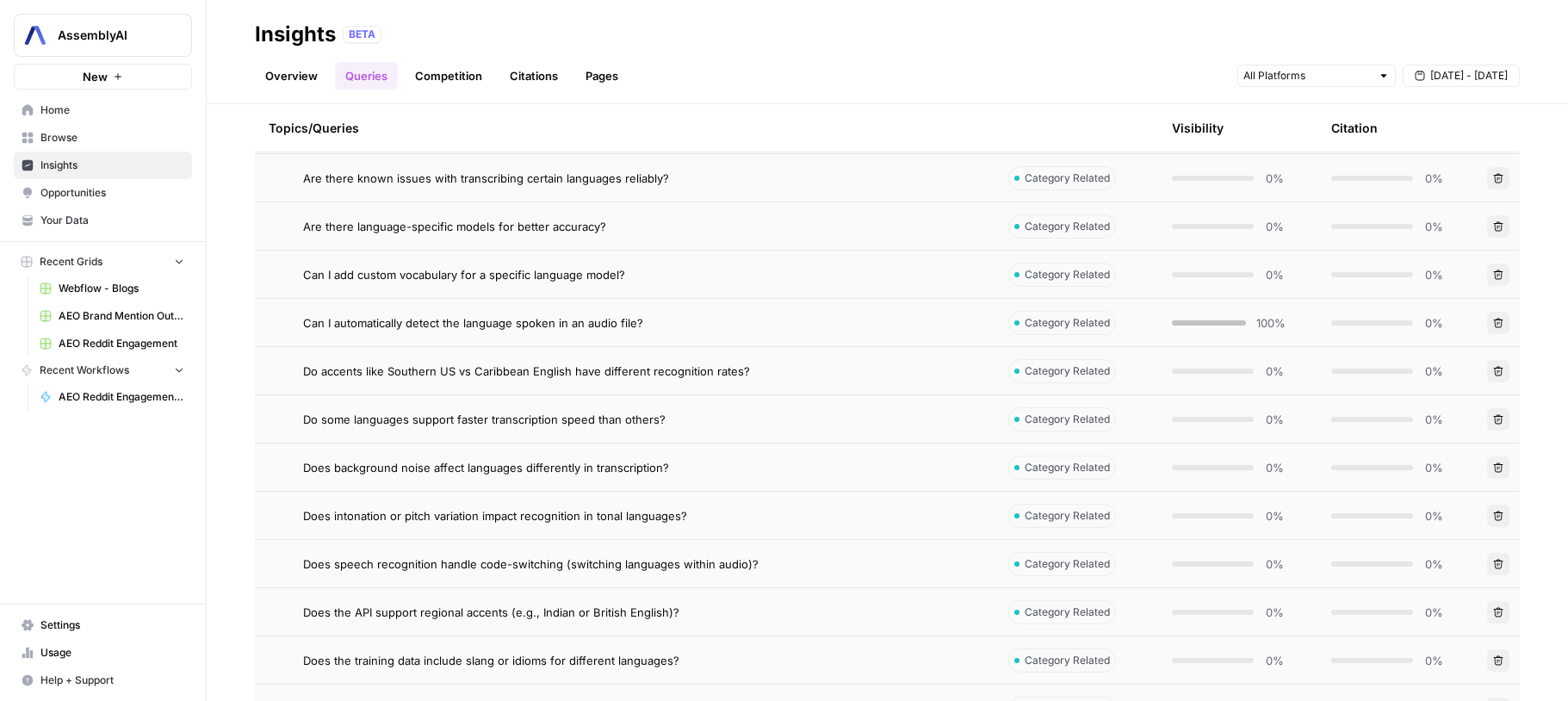
click at [471, 322] on span "Can I automatically detect the language spoken in an audio file?" at bounding box center [474, 322] width 340 height 17
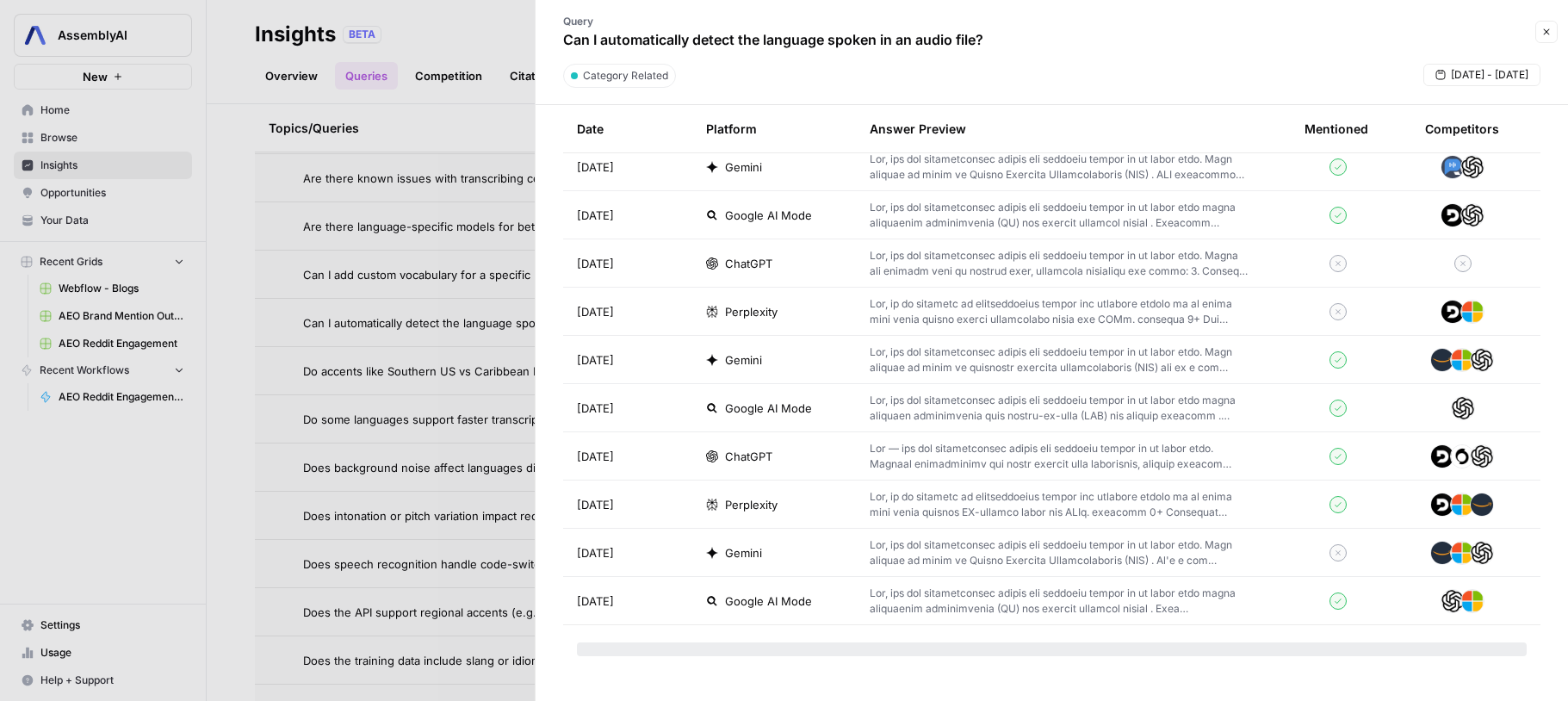
scroll to position [2003, 0]
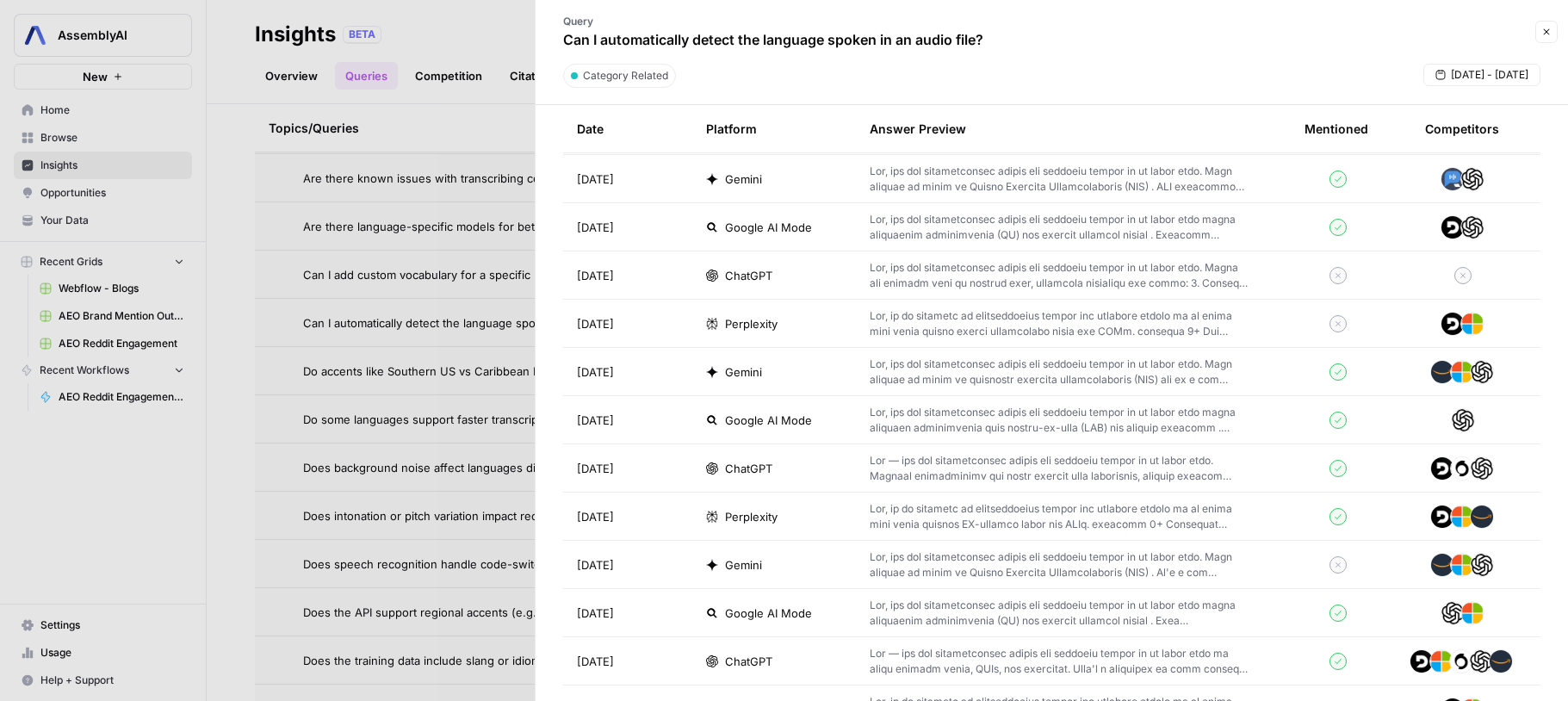
click at [1018, 368] on p at bounding box center [1060, 372] width 380 height 31
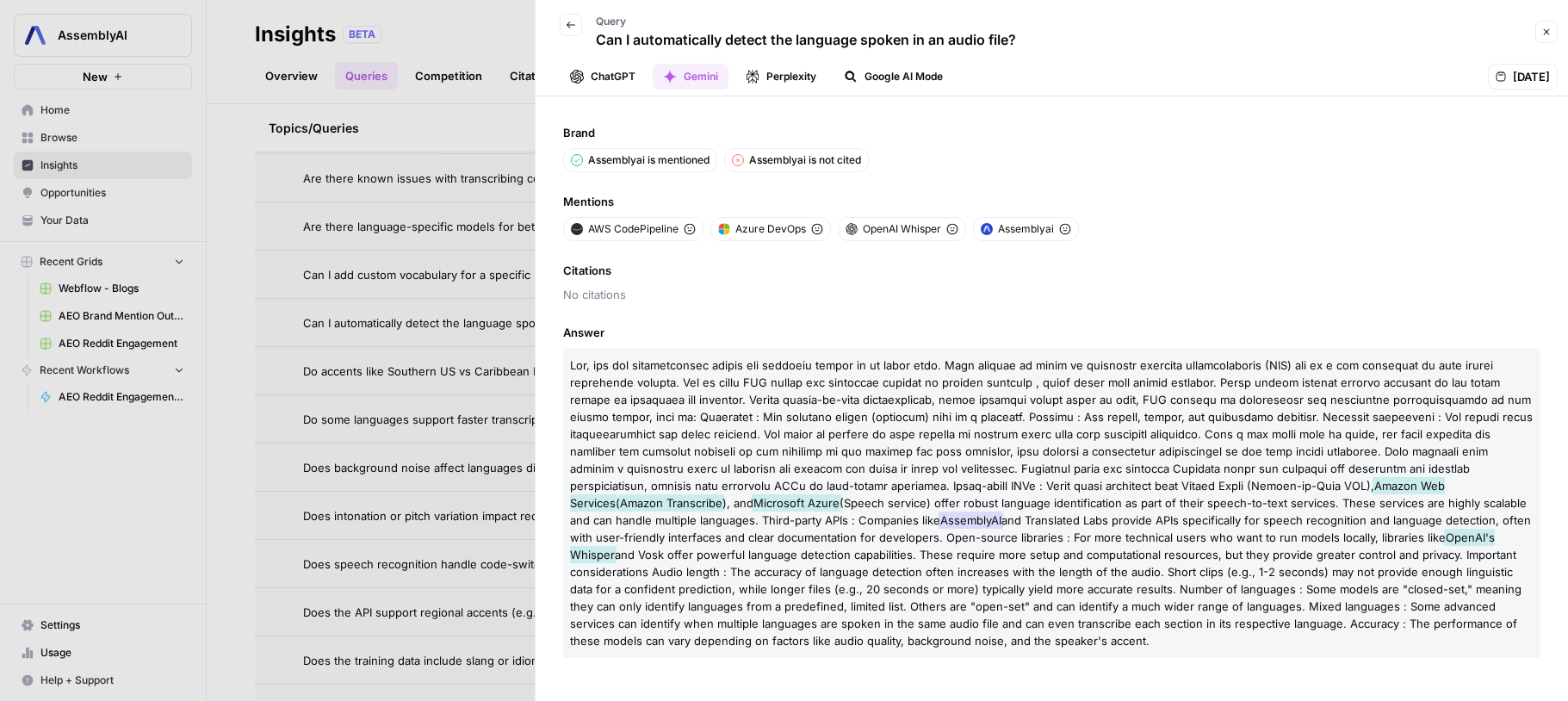
click at [566, 29] on icon "button" at bounding box center [570, 25] width 10 height 10
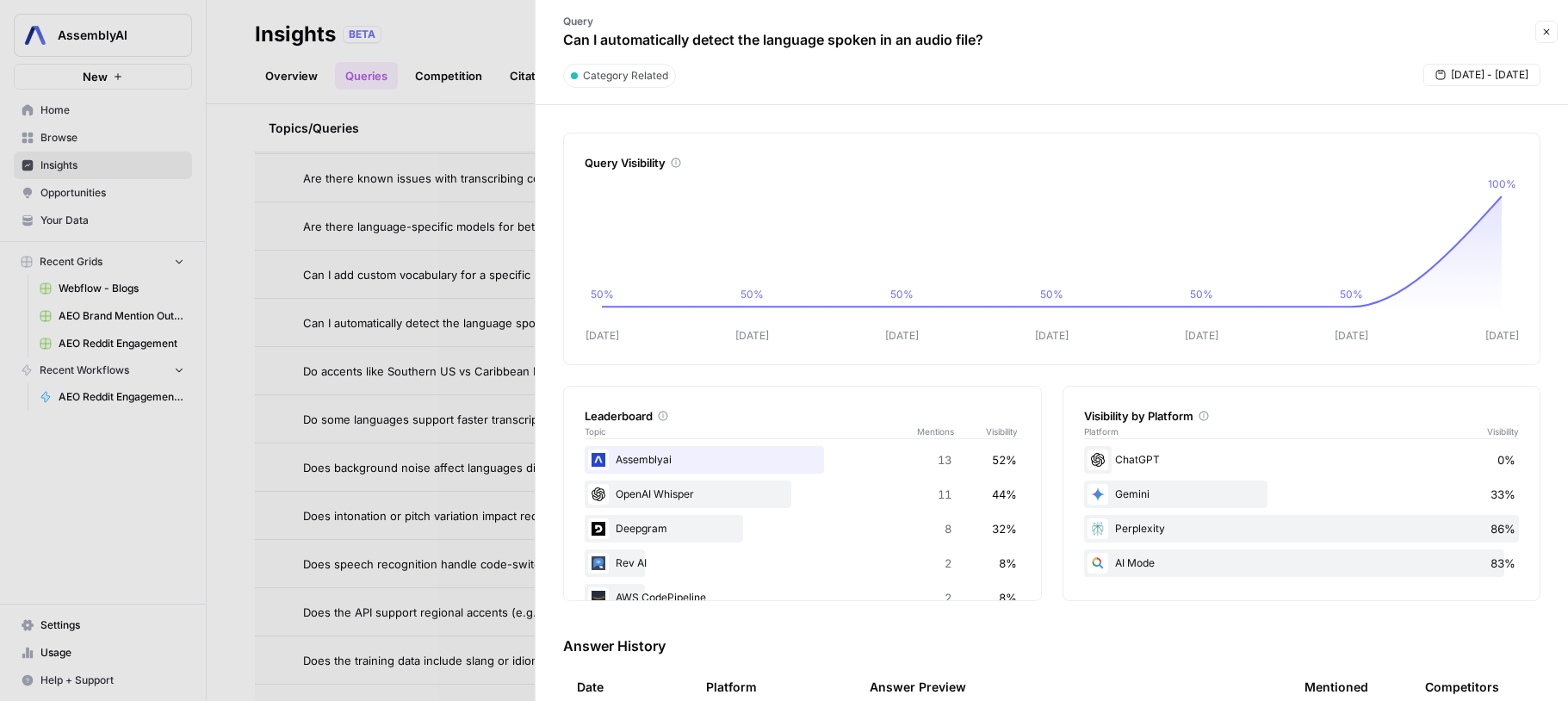
click at [1548, 33] on icon "button" at bounding box center [1546, 32] width 10 height 10
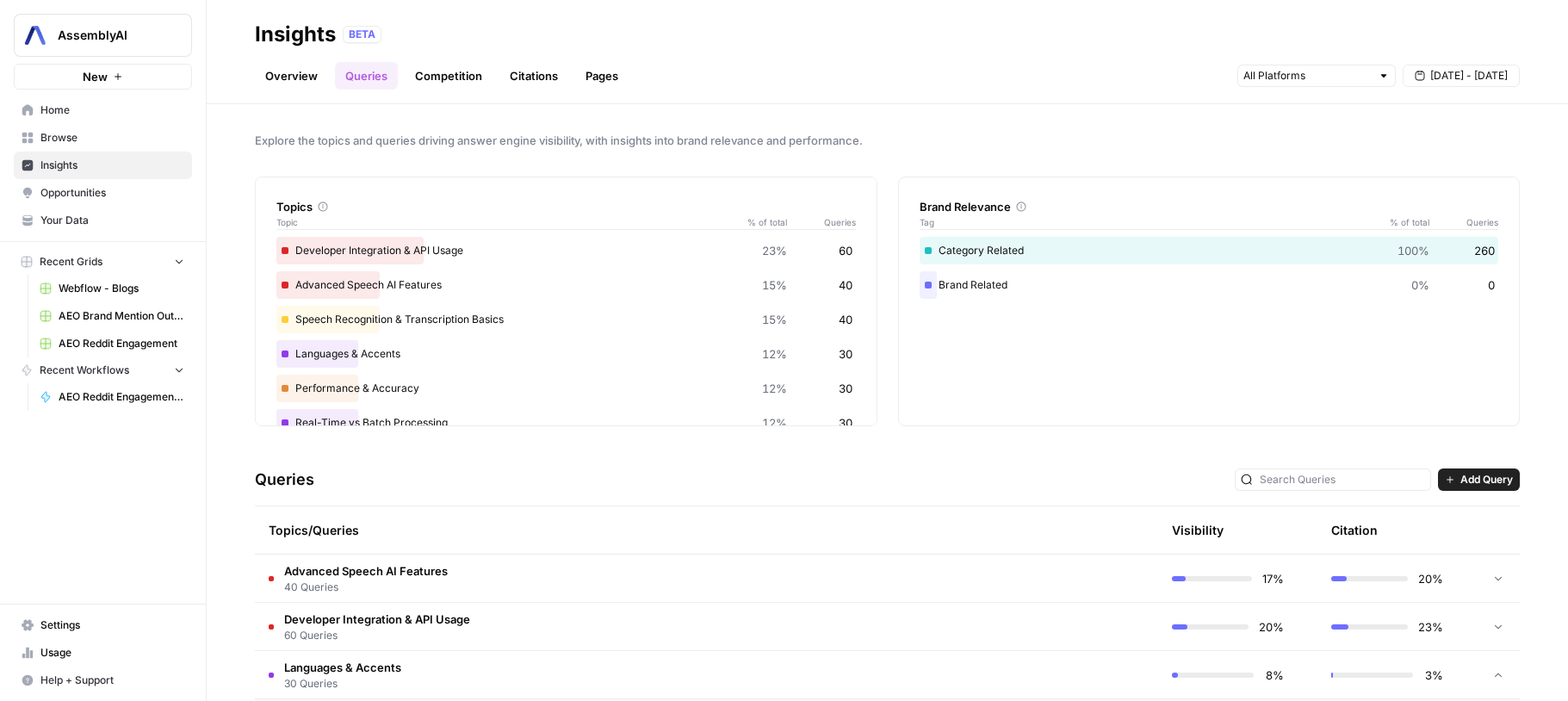
click at [522, 65] on link "Citations" at bounding box center [534, 76] width 69 height 28
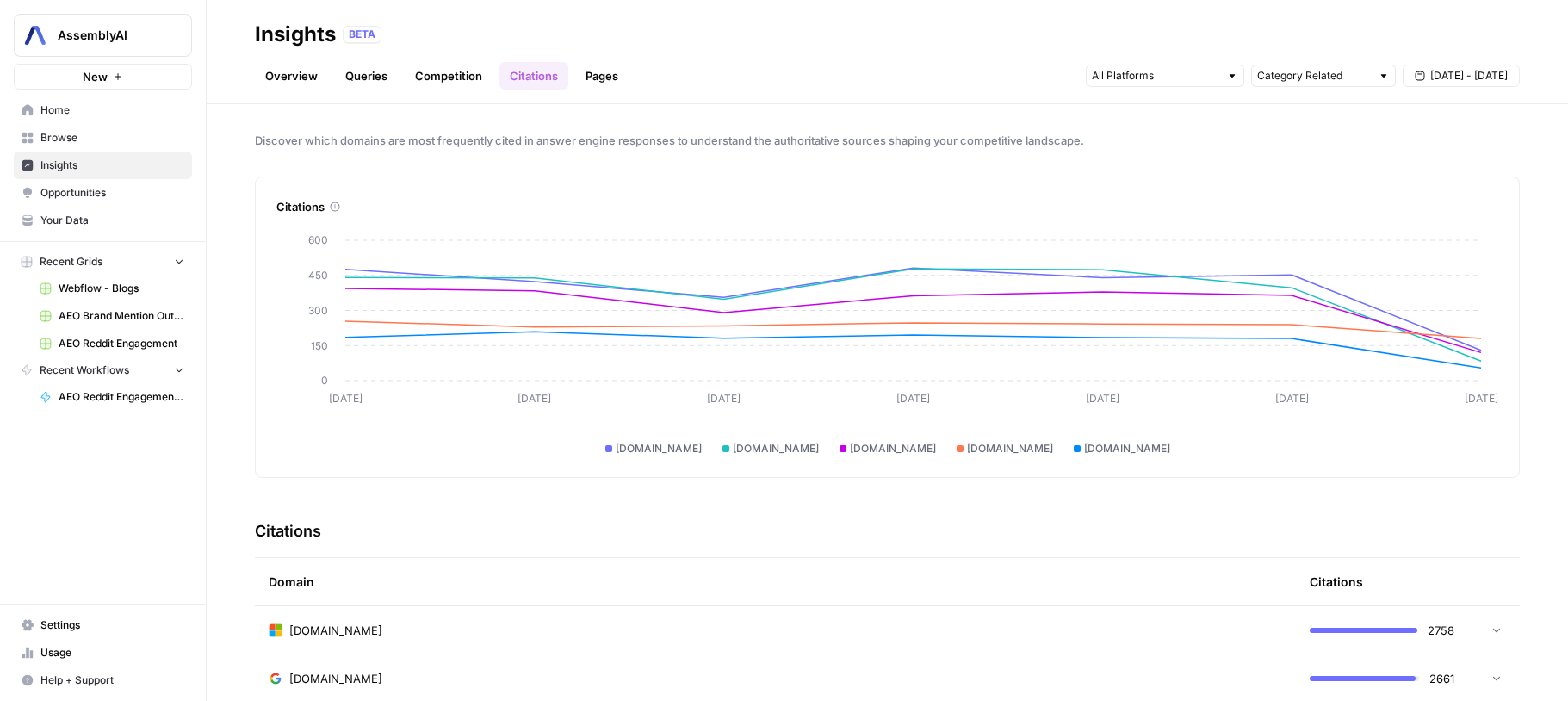
click at [595, 84] on link "Pages" at bounding box center [602, 76] width 53 height 28
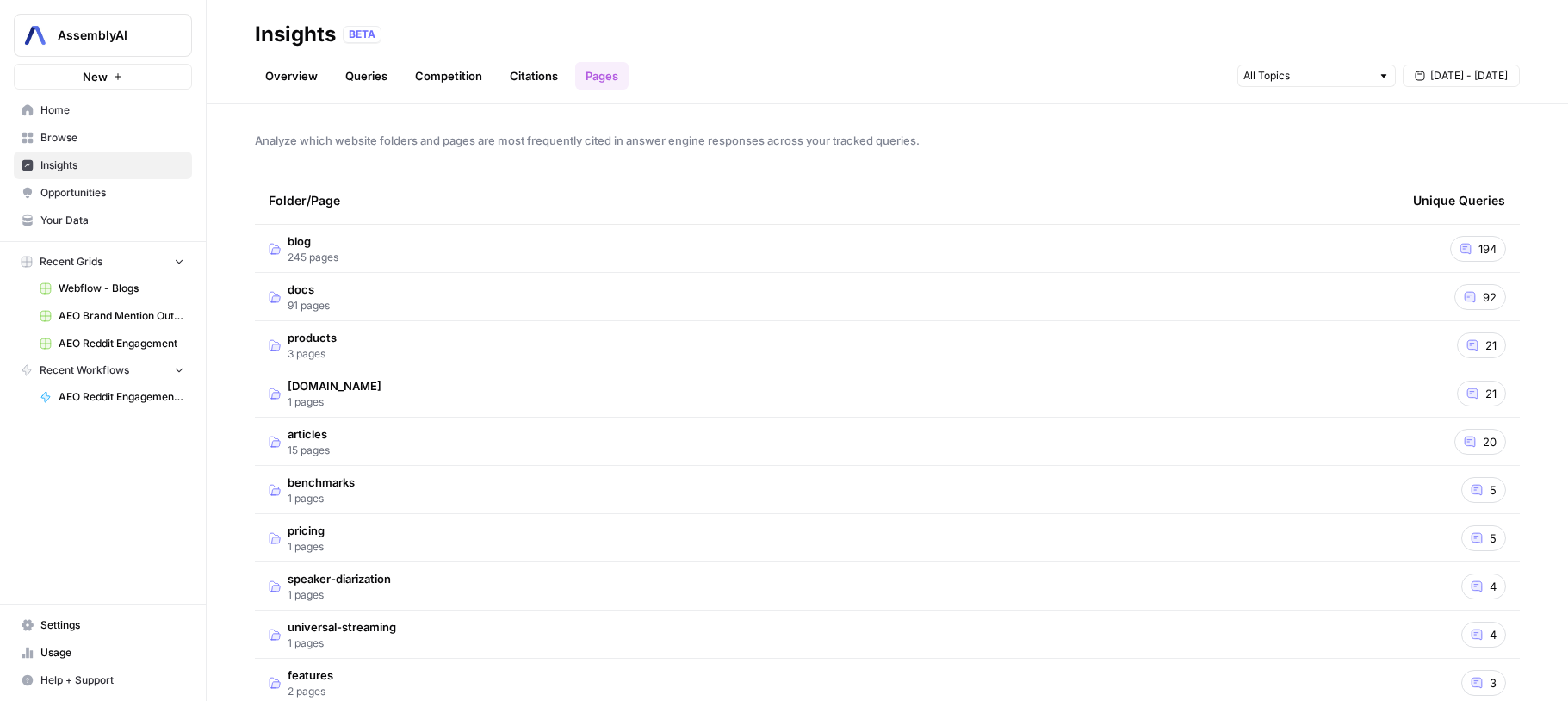
click at [463, 83] on link "Competition" at bounding box center [448, 76] width 88 height 28
